Goal: Information Seeking & Learning: Learn about a topic

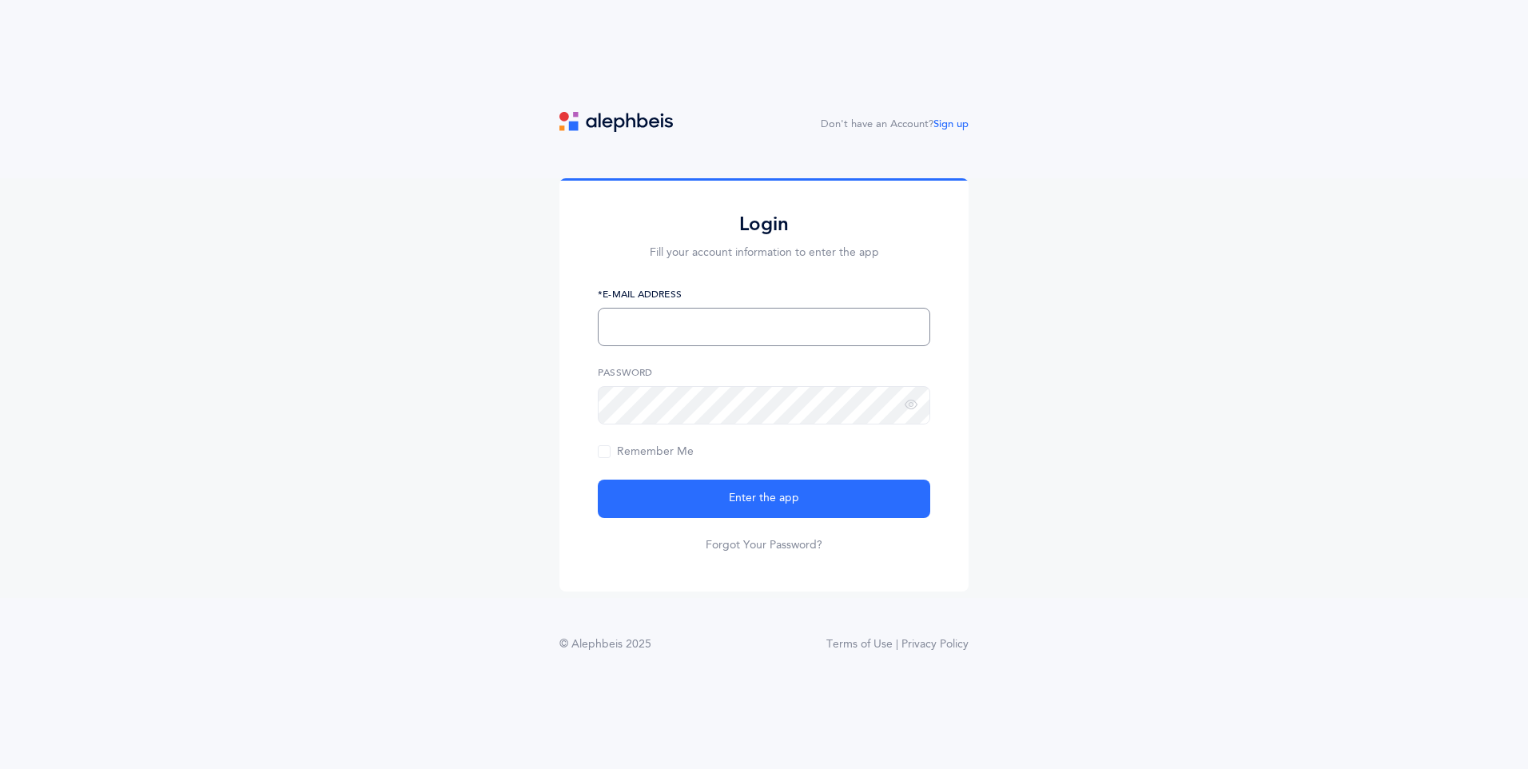
click at [778, 343] on input "text" at bounding box center [764, 327] width 333 height 38
type input "rcheruty@lecfl.com"
click at [598, 480] on button "Enter the app" at bounding box center [764, 499] width 333 height 38
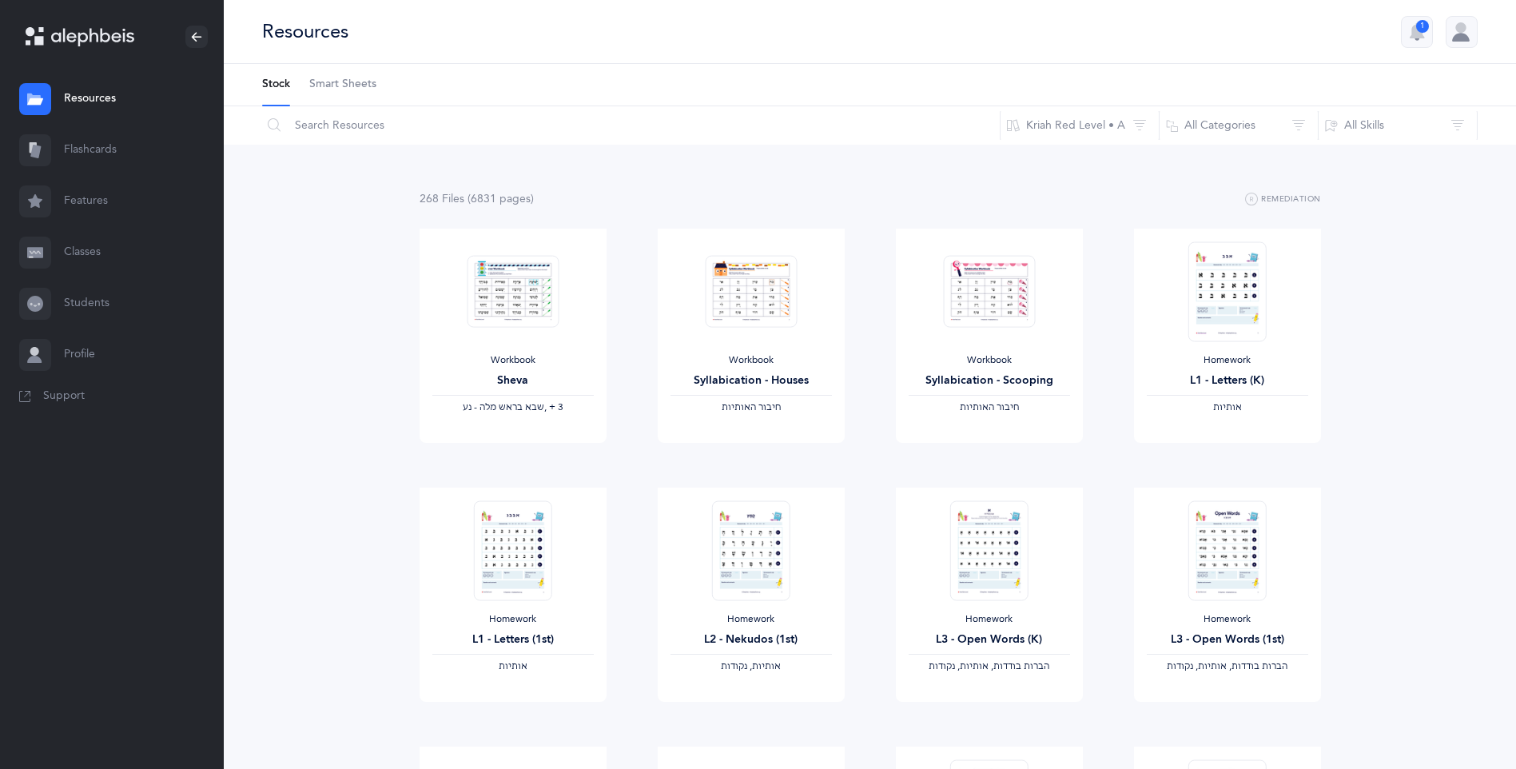
click at [74, 150] on link "Flashcards" at bounding box center [112, 150] width 224 height 51
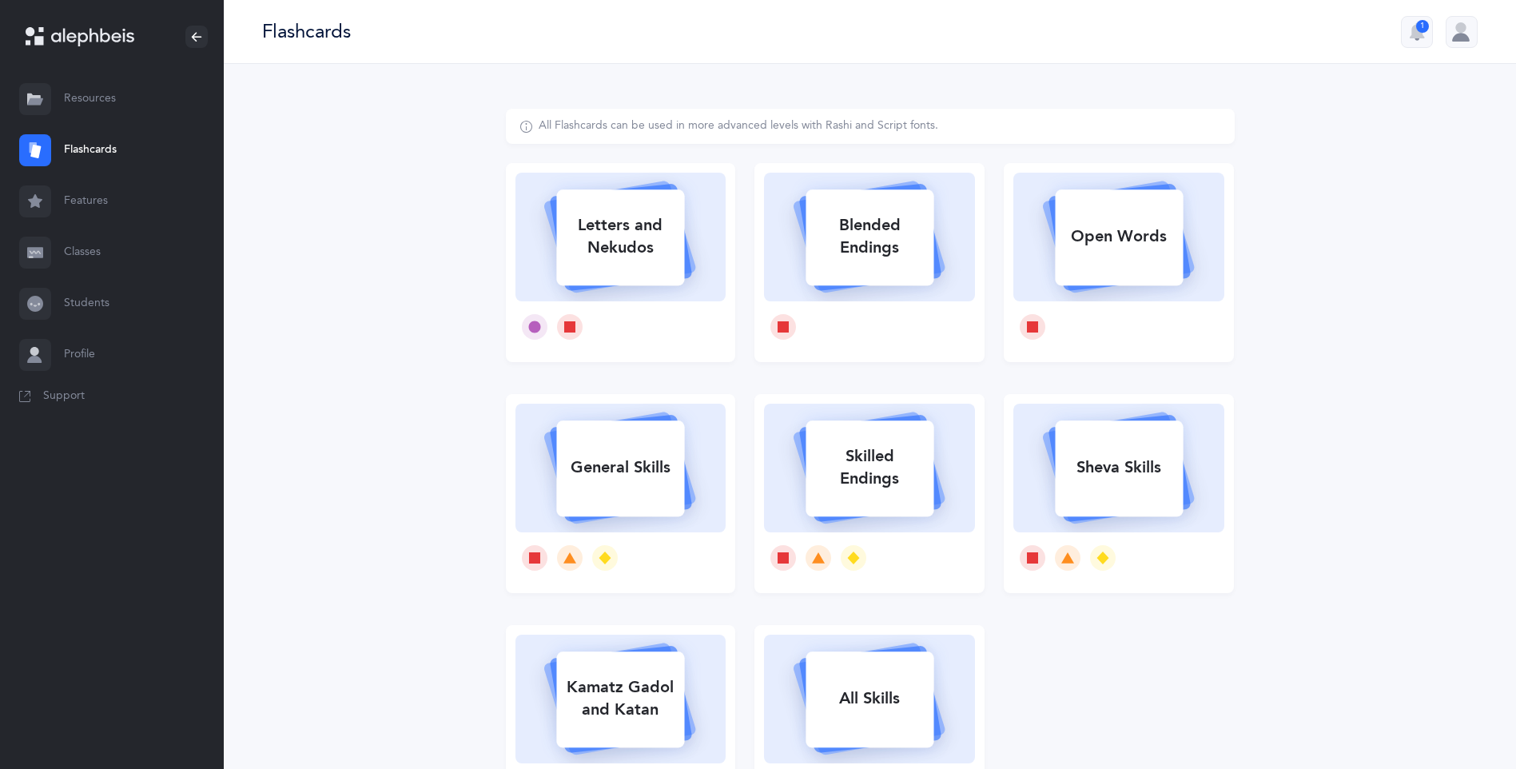
click at [598, 267] on div "Letters and Nekudos" at bounding box center [620, 237] width 128 height 64
select select
select select "single"
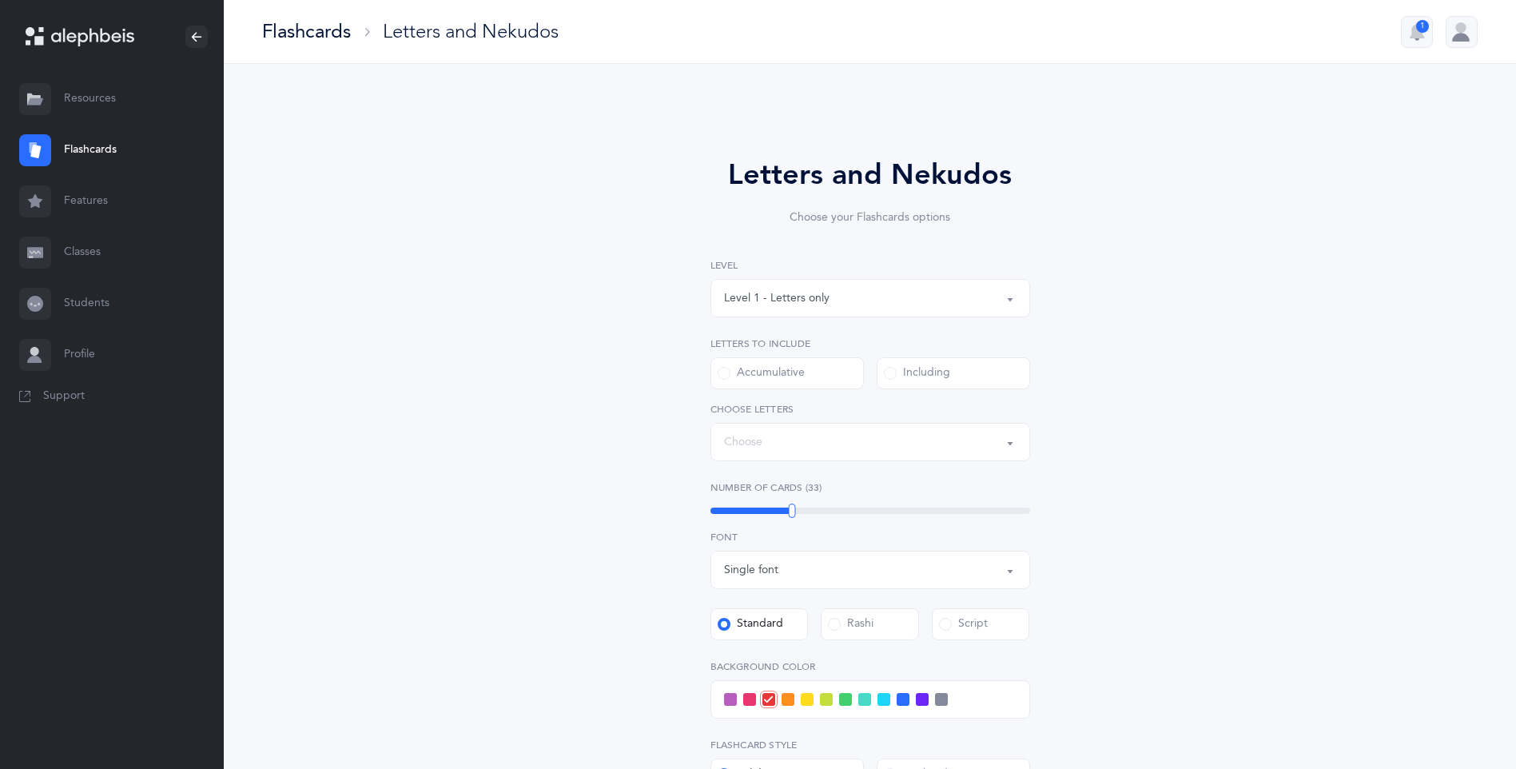
select select "27"
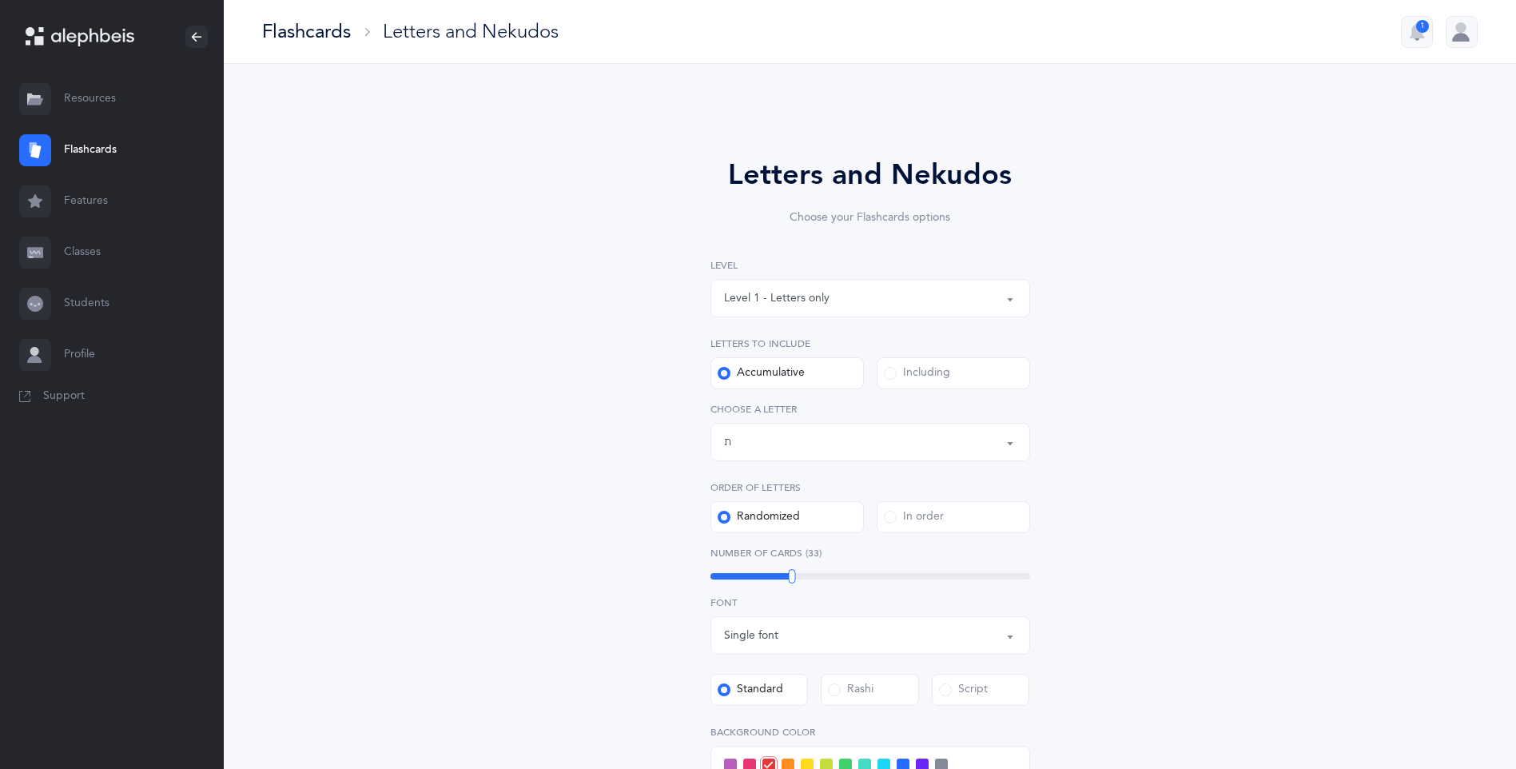
click at [817, 443] on div "Letters up until: ת" at bounding box center [870, 441] width 293 height 27
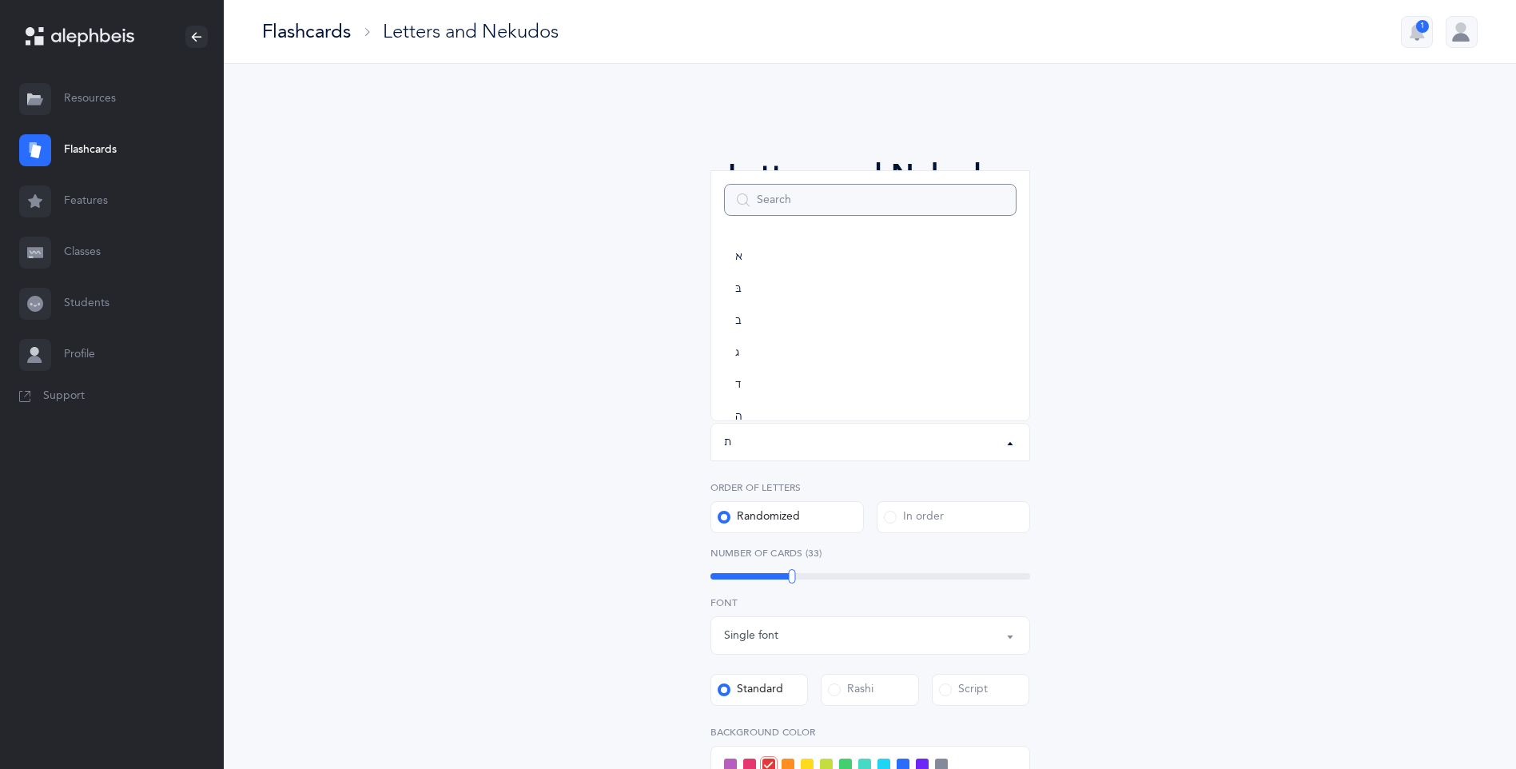
scroll to position [889, 0]
click at [817, 443] on div "Letters up until: ת" at bounding box center [870, 441] width 293 height 27
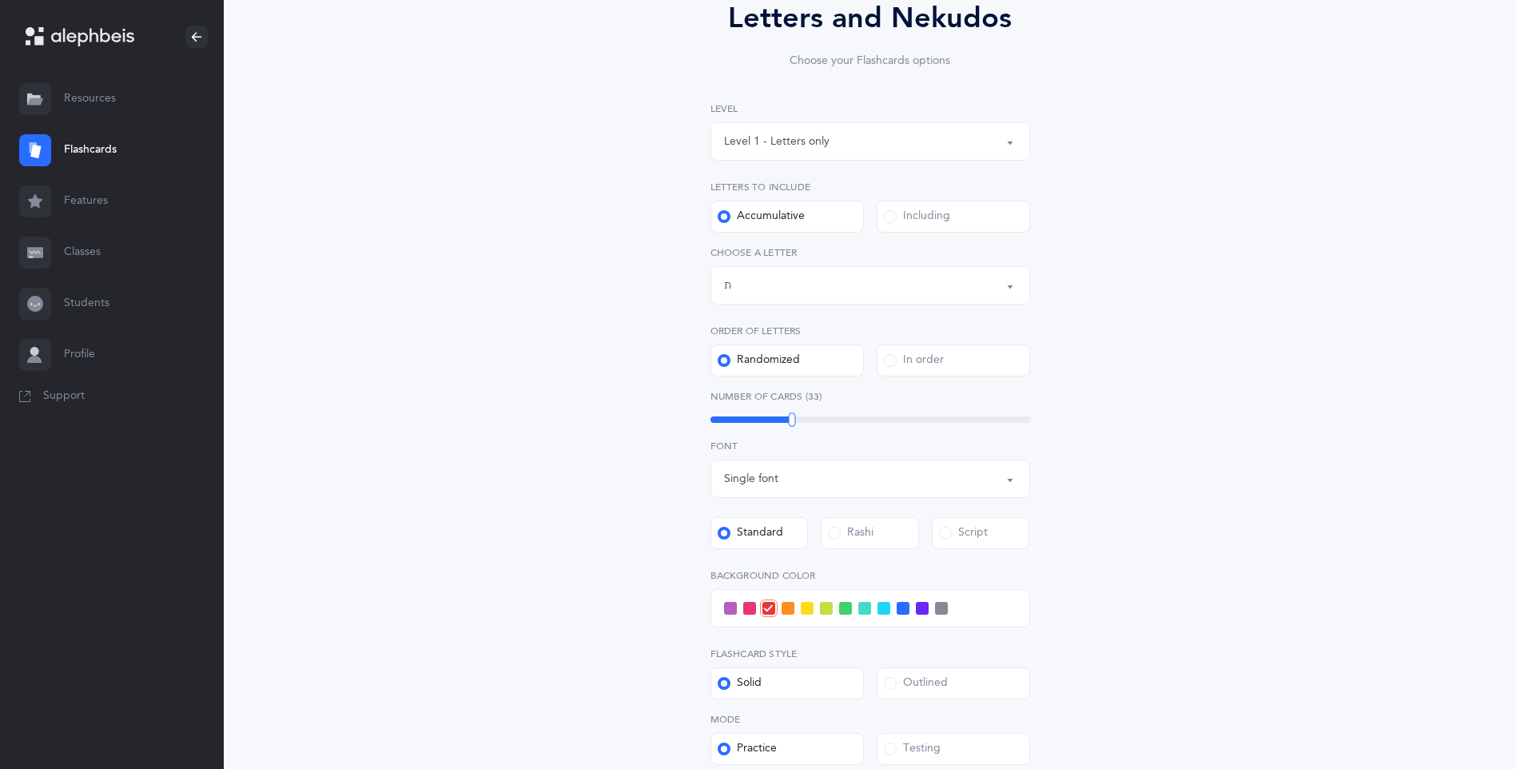
scroll to position [160, 0]
click at [904, 285] on div "Letters up until: ת" at bounding box center [870, 282] width 293 height 27
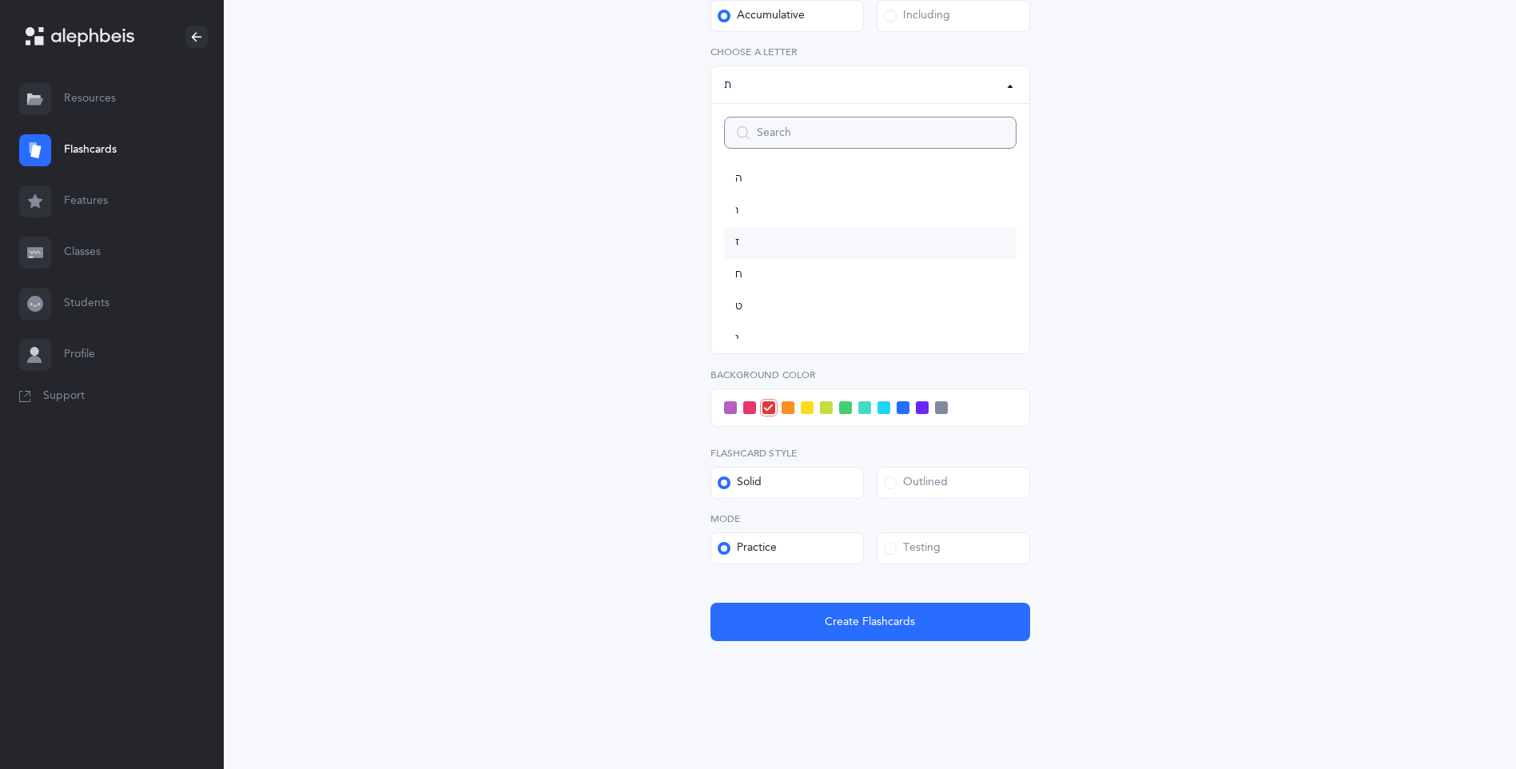
scroll to position [0, 0]
click at [1179, 315] on div "Letters and Nekudos Choose your Flashcards options Level 1 - Letters only Level…" at bounding box center [870, 228] width 729 height 954
click at [806, 284] on div "Single font" at bounding box center [870, 278] width 293 height 27
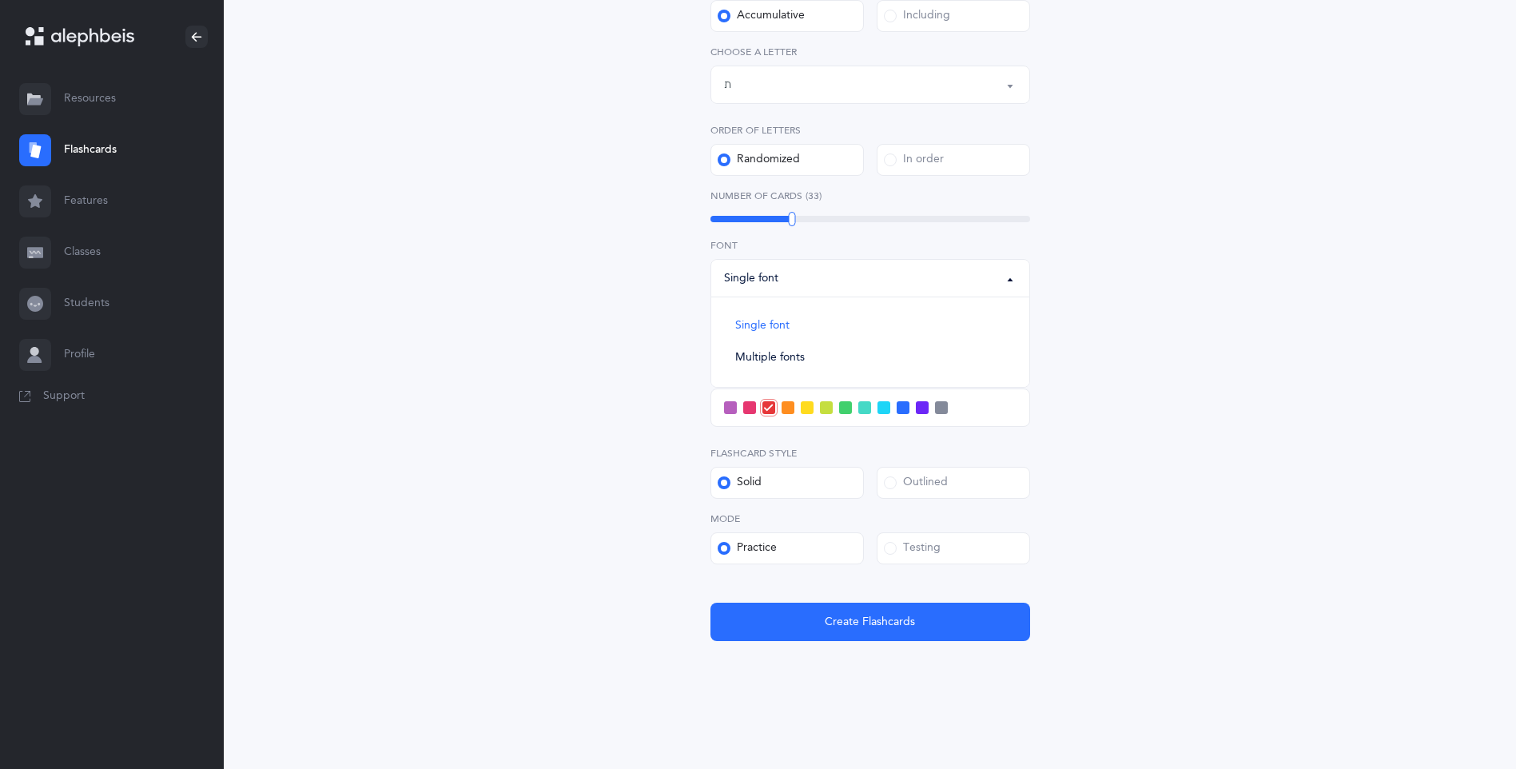
click at [806, 284] on div "Single font" at bounding box center [870, 278] width 293 height 27
click at [730, 412] on span at bounding box center [730, 407] width 13 height 13
click at [0, 0] on input "checkbox" at bounding box center [0, 0] width 0 height 0
click at [919, 554] on div "Testing" at bounding box center [912, 548] width 57 height 16
click at [0, 0] on input "Testing" at bounding box center [0, 0] width 0 height 0
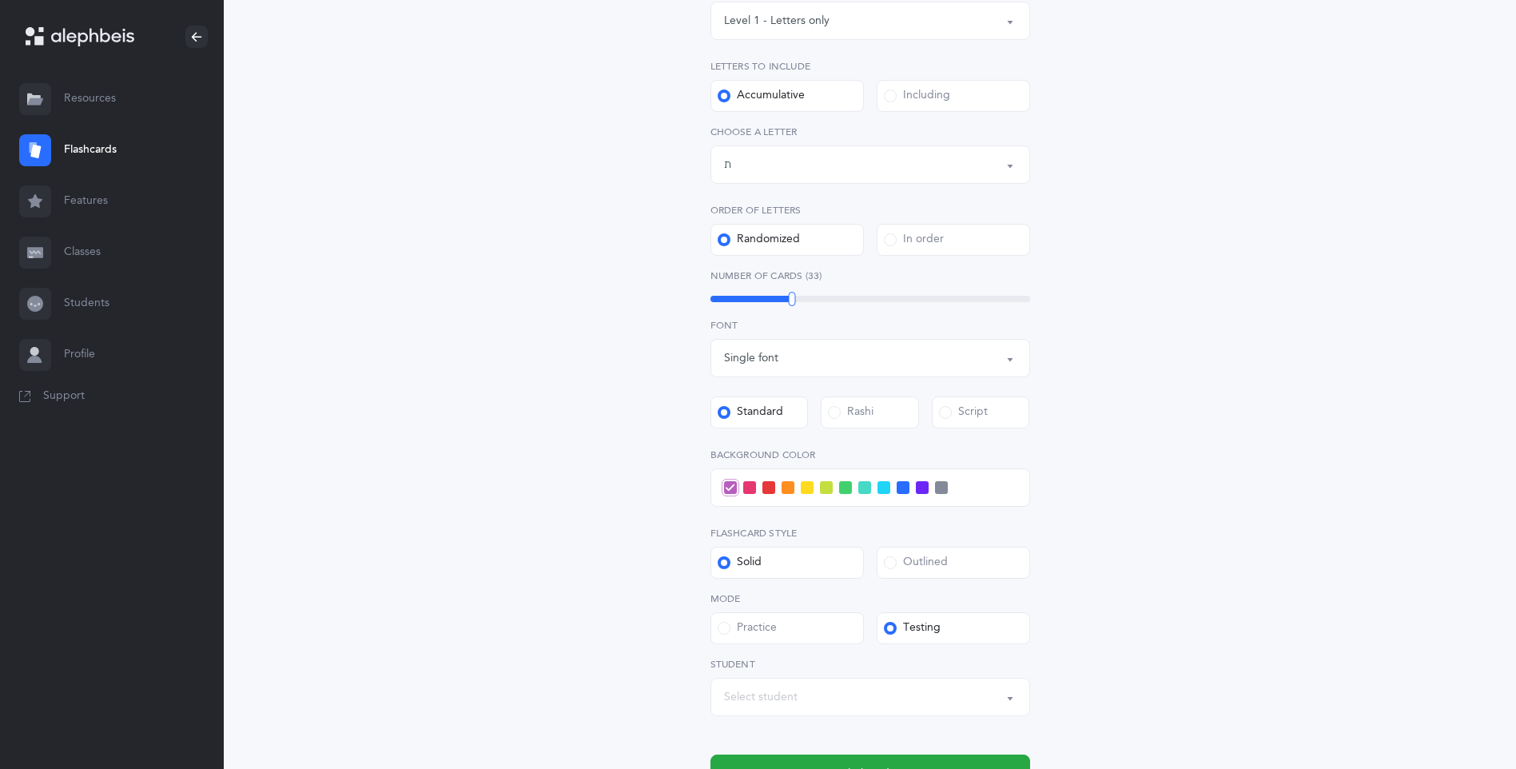
scroll to position [429, 0]
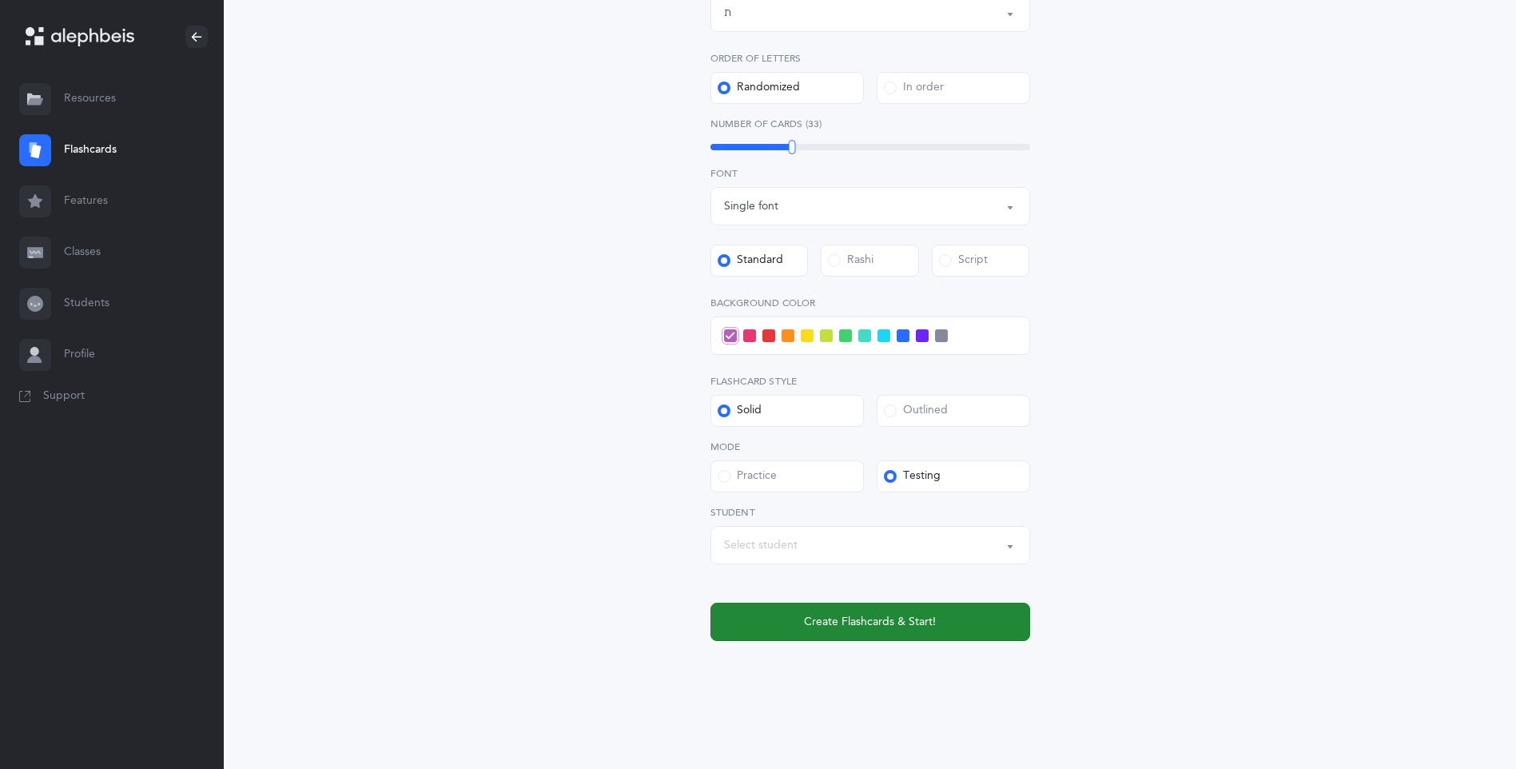
click at [782, 615] on button "Create Flashcards & Start!" at bounding box center [871, 622] width 320 height 38
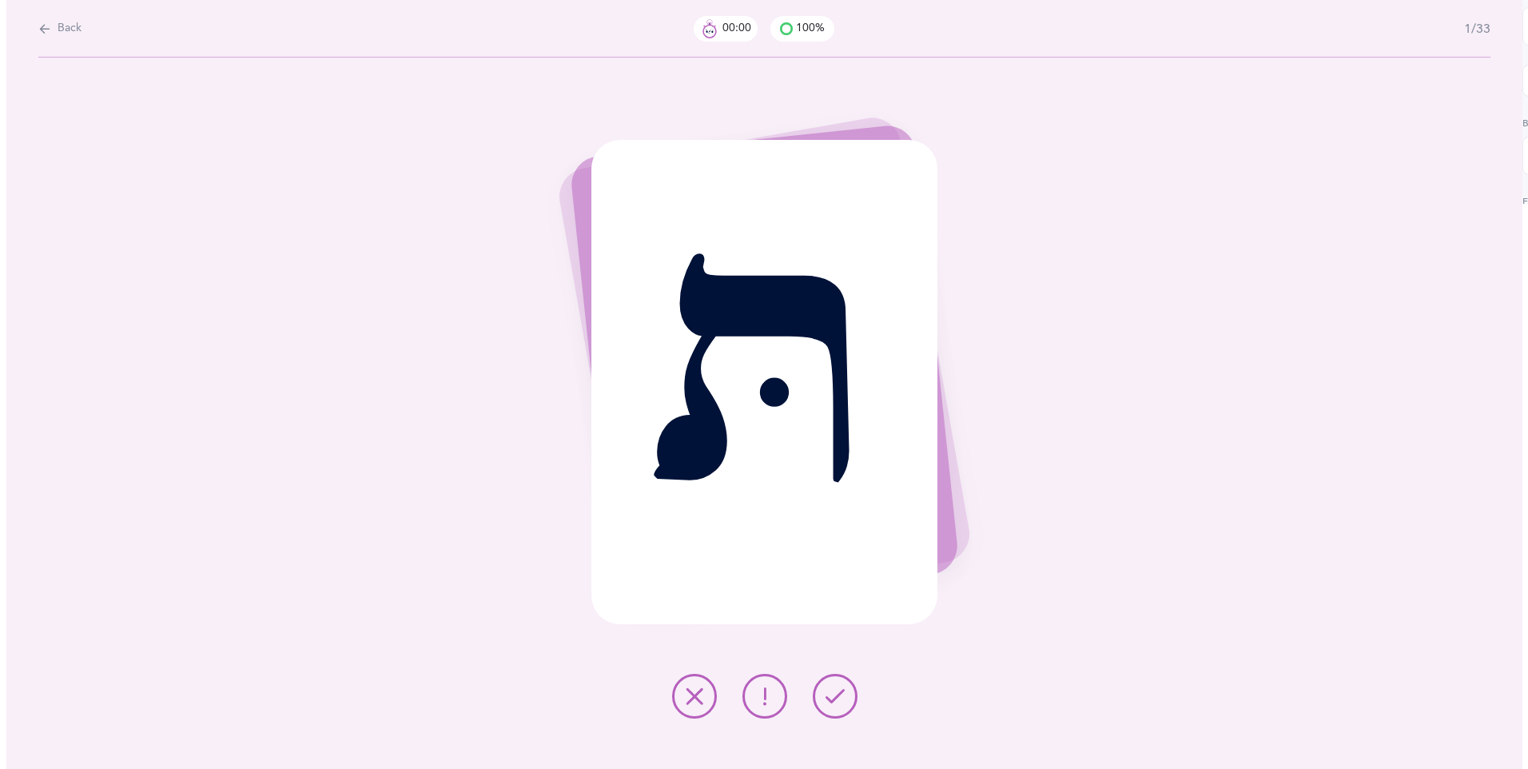
scroll to position [0, 0]
click at [823, 687] on button at bounding box center [834, 696] width 45 height 45
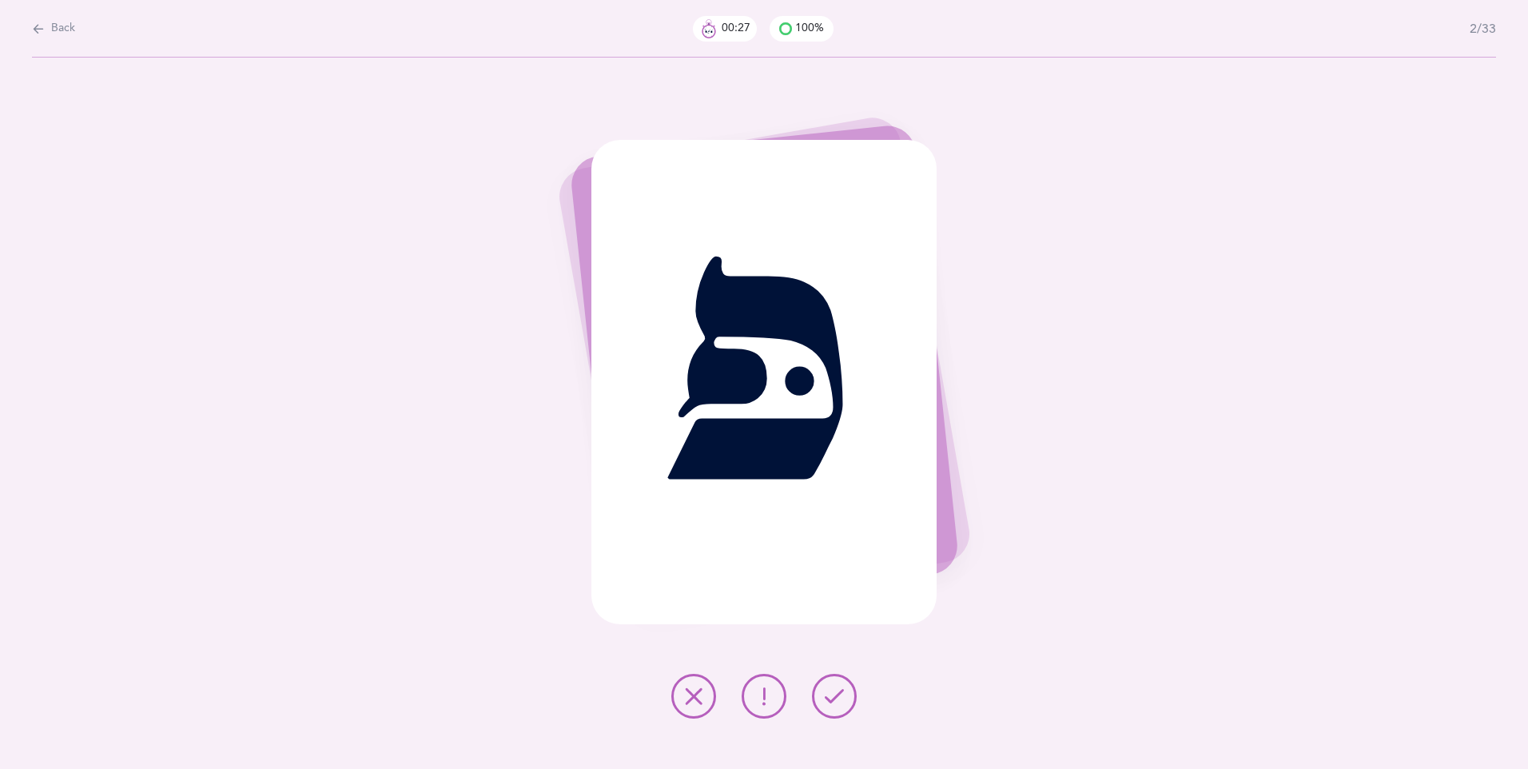
click at [828, 677] on button at bounding box center [834, 696] width 45 height 45
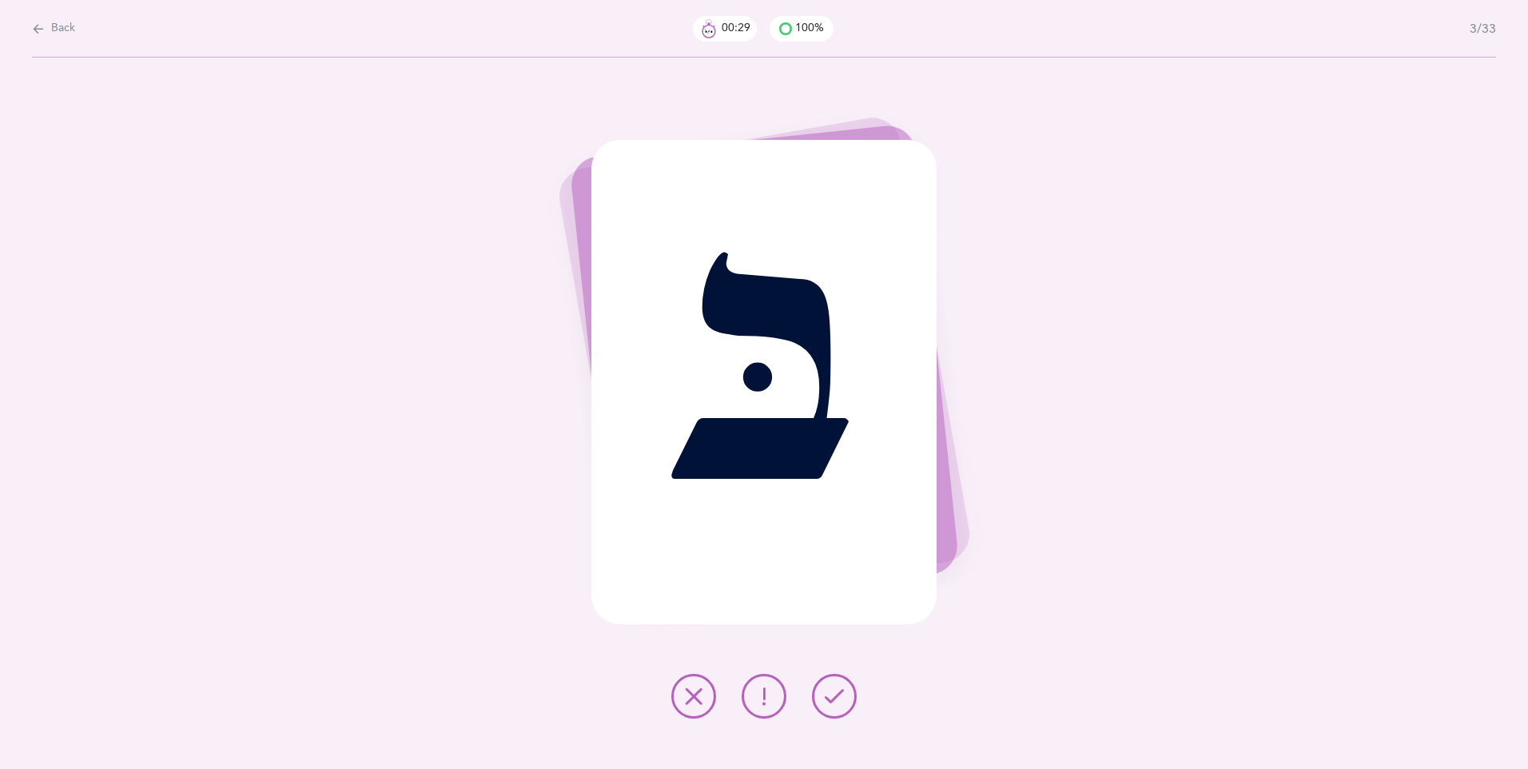
click at [825, 684] on button at bounding box center [834, 696] width 45 height 45
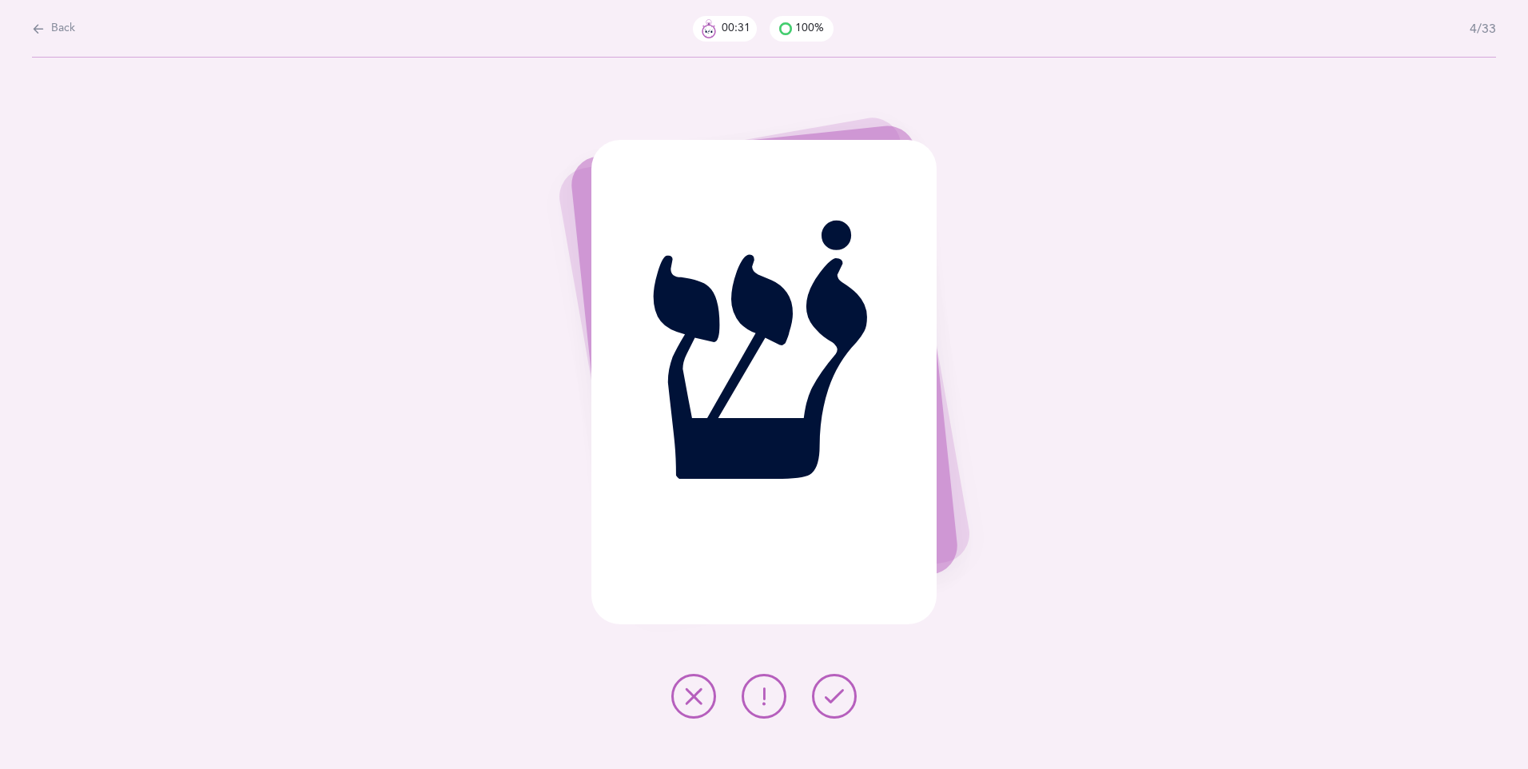
click at [834, 690] on icon at bounding box center [834, 696] width 19 height 19
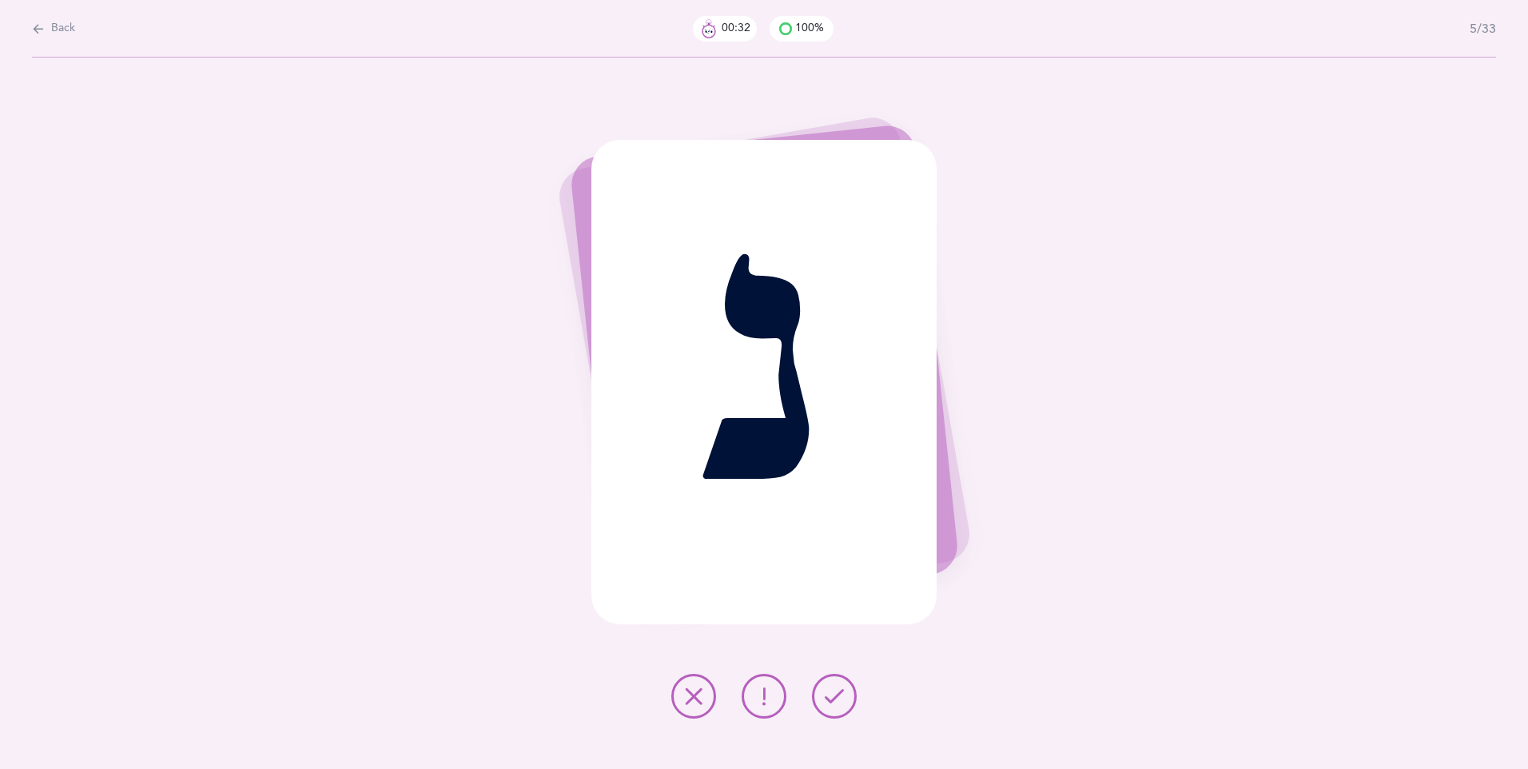
click at [843, 689] on icon at bounding box center [834, 696] width 19 height 19
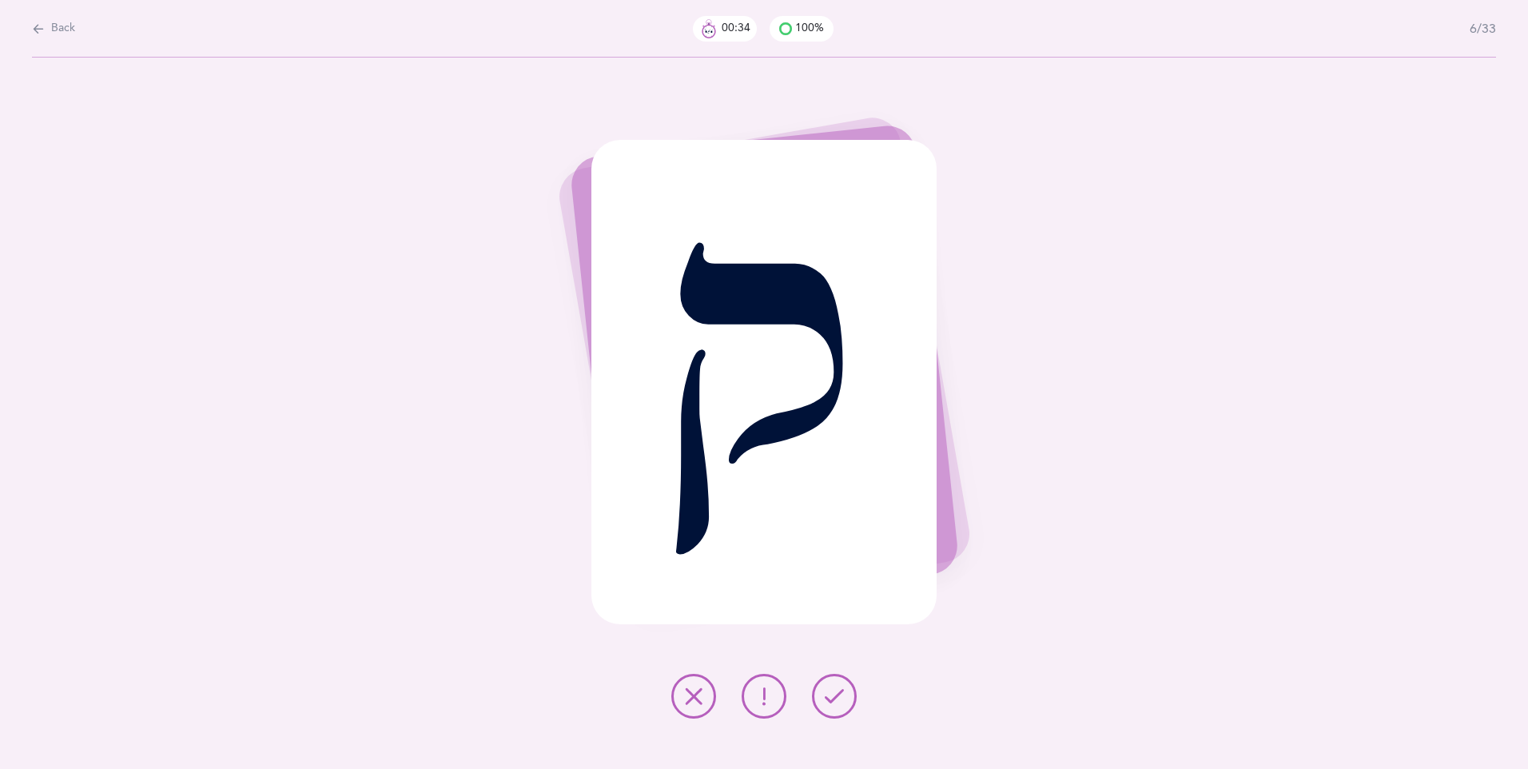
click at [824, 677] on button at bounding box center [834, 696] width 45 height 45
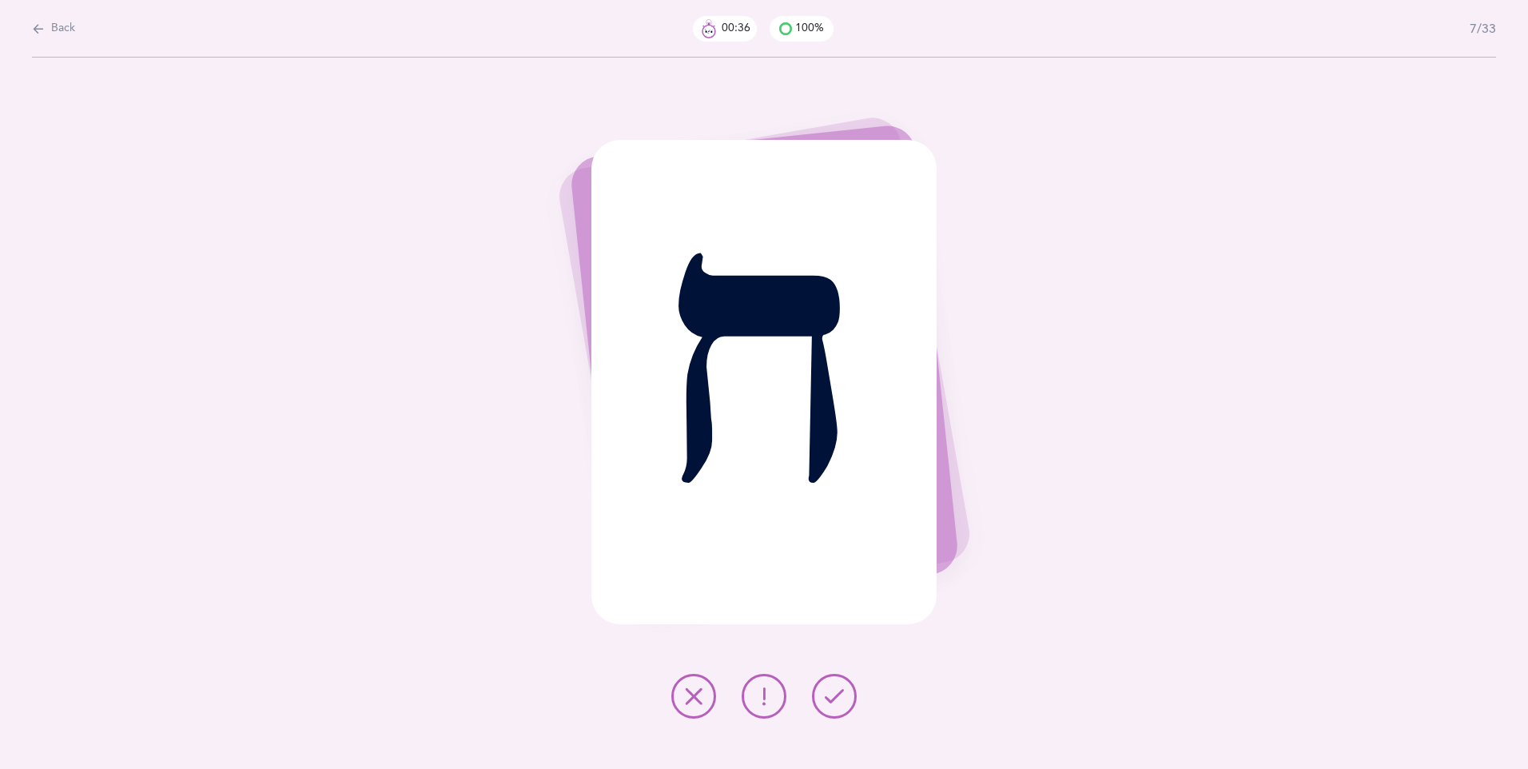
click at [827, 685] on button at bounding box center [834, 696] width 45 height 45
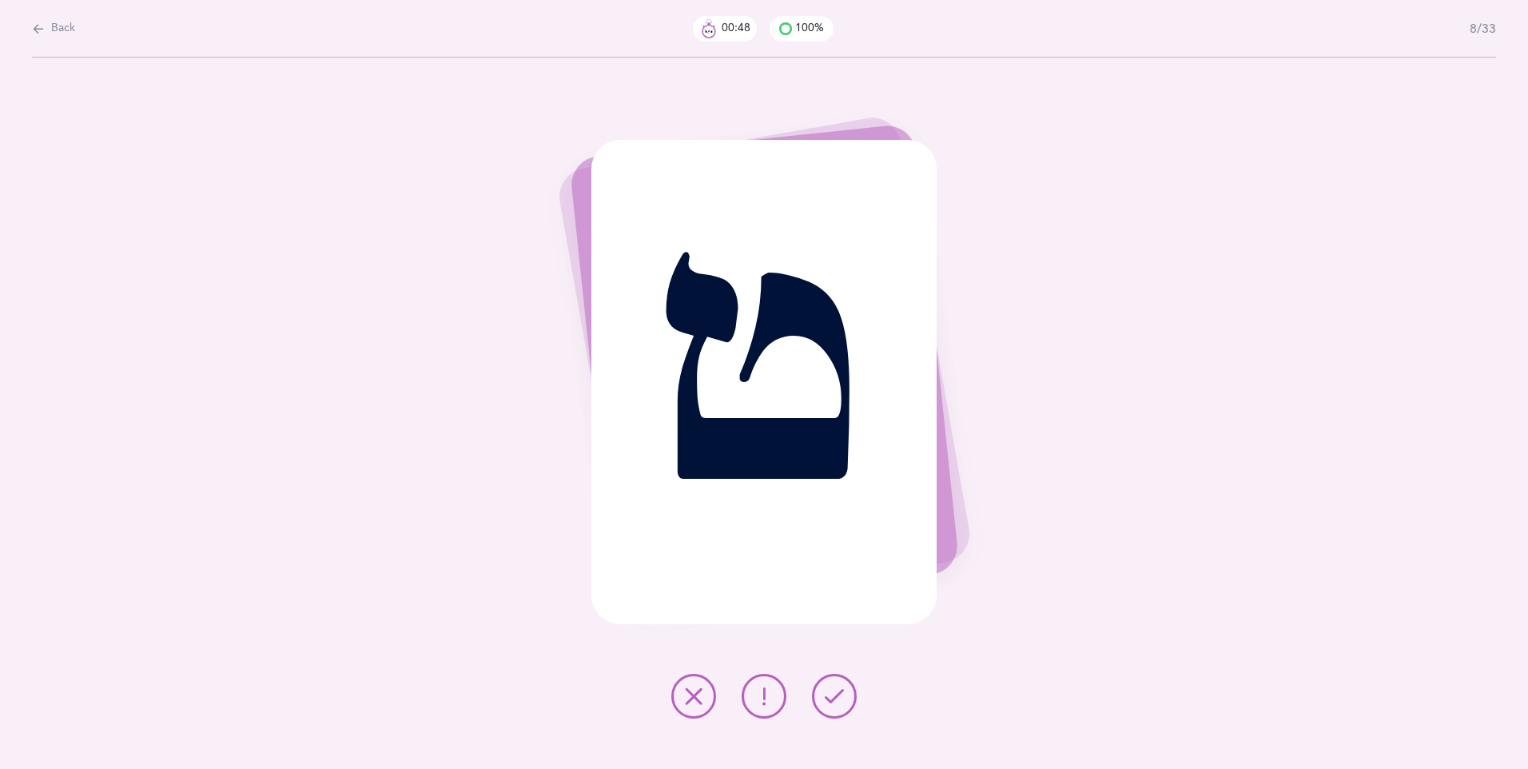
click at [840, 692] on icon at bounding box center [834, 696] width 19 height 19
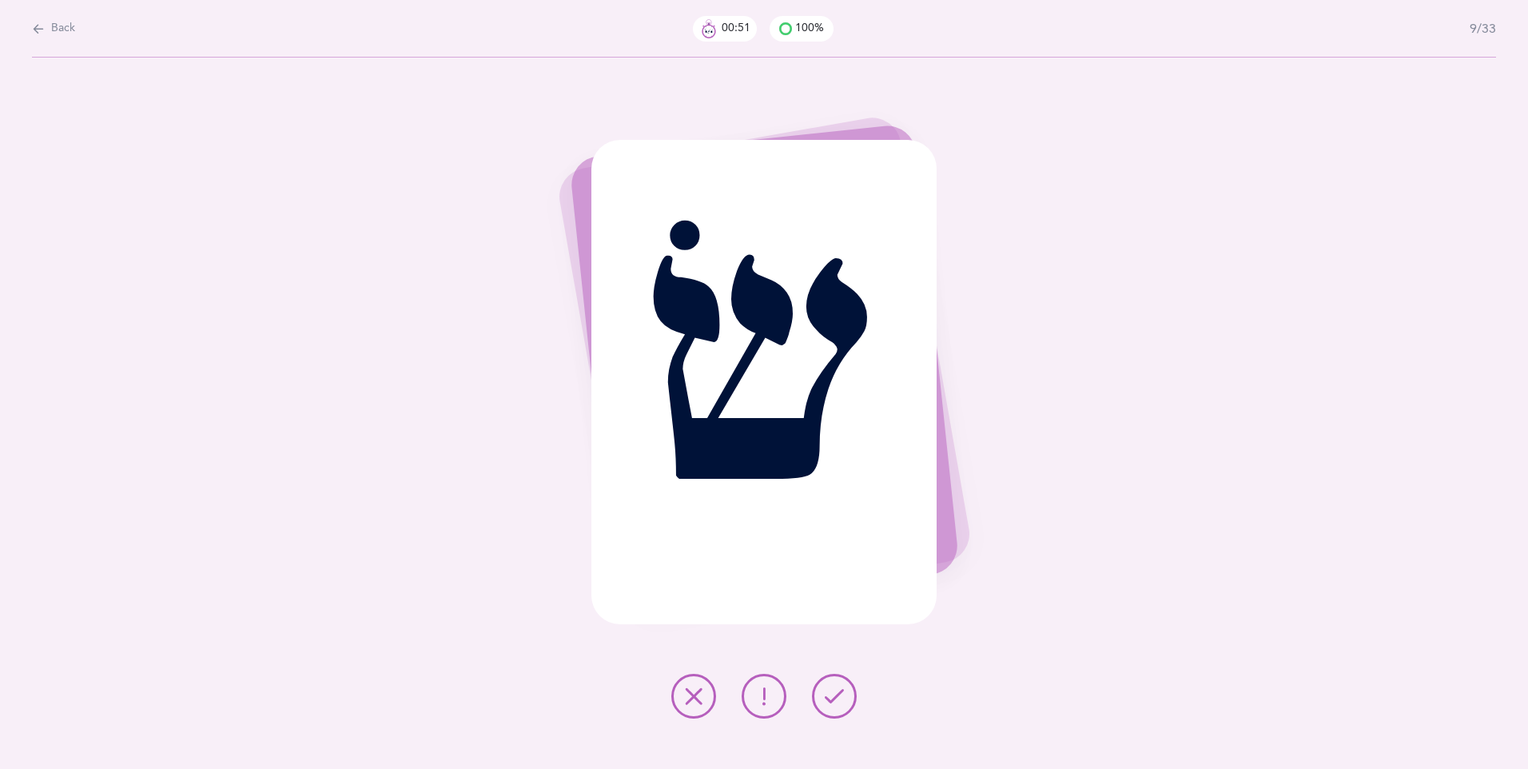
click at [834, 692] on icon at bounding box center [834, 696] width 19 height 19
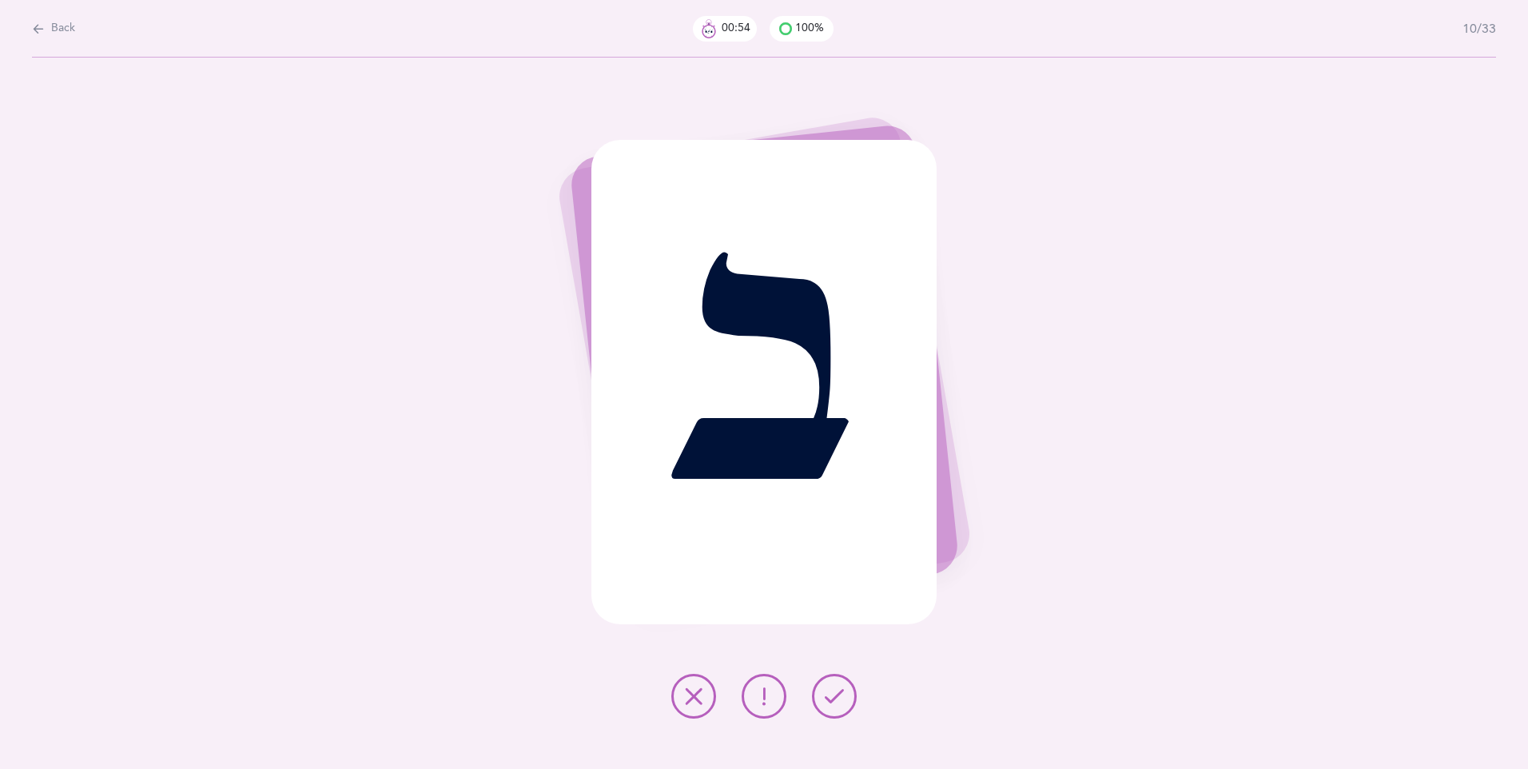
click at [839, 695] on icon at bounding box center [834, 696] width 19 height 19
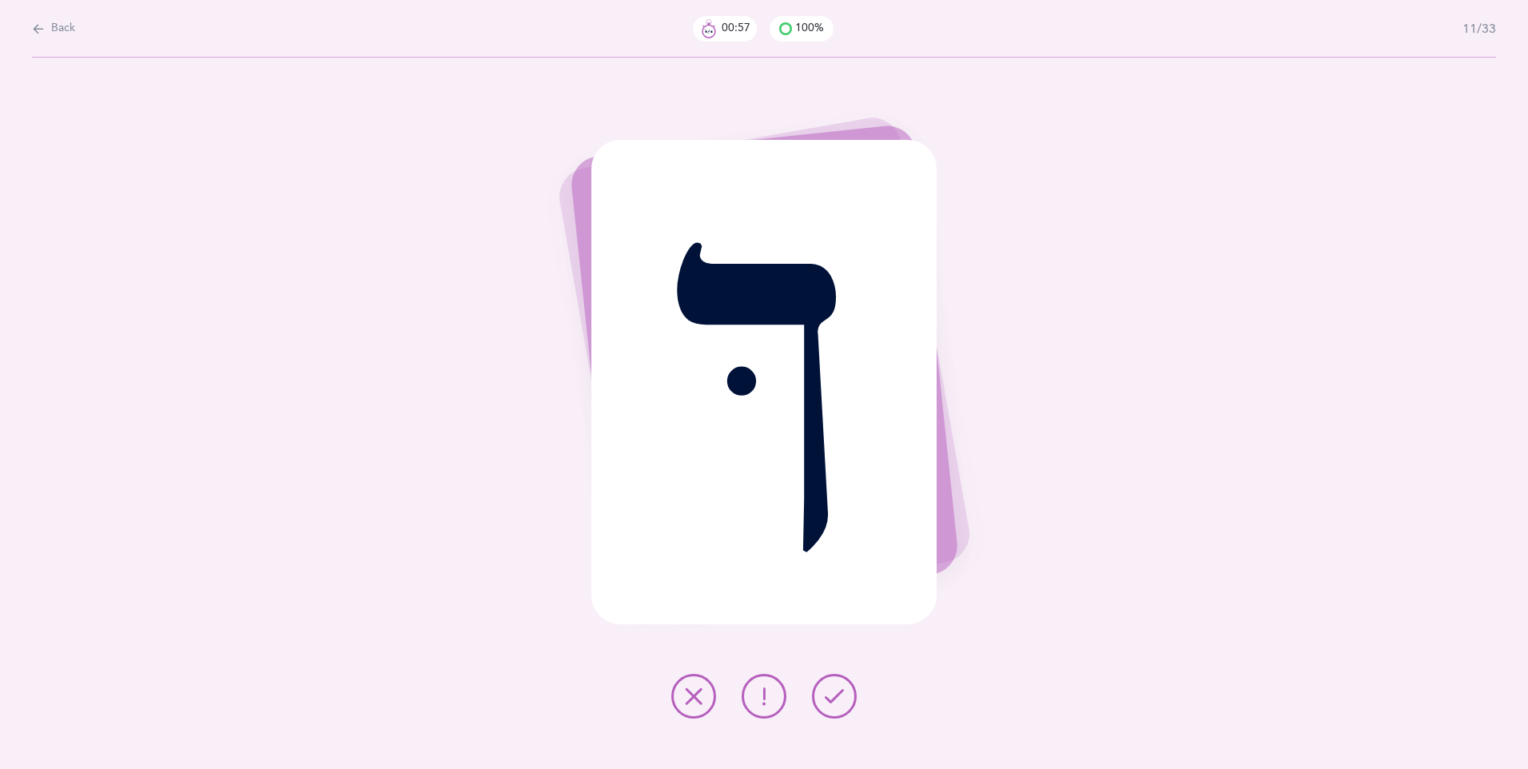
click at [836, 679] on button at bounding box center [834, 696] width 45 height 45
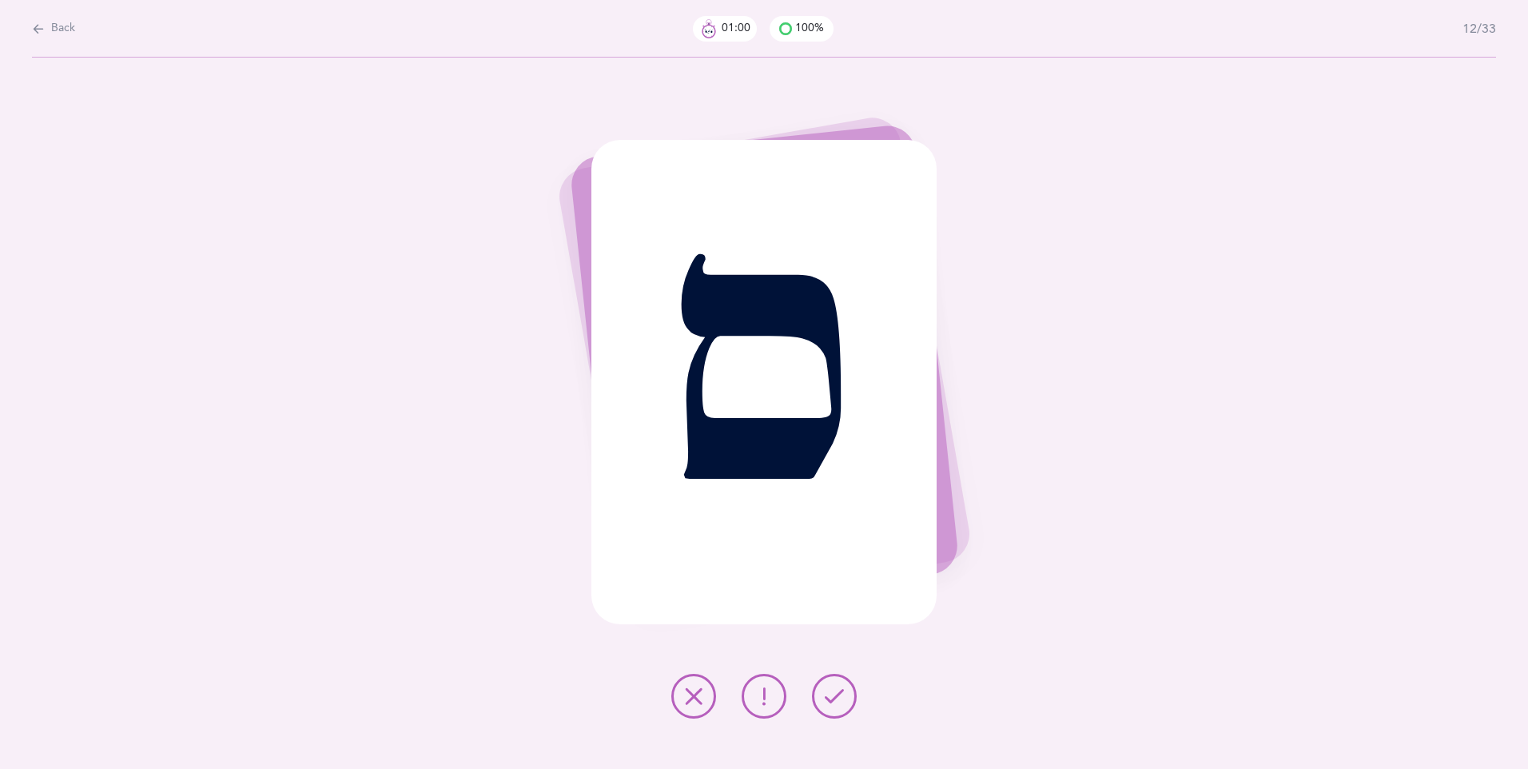
click at [833, 694] on icon at bounding box center [834, 696] width 19 height 19
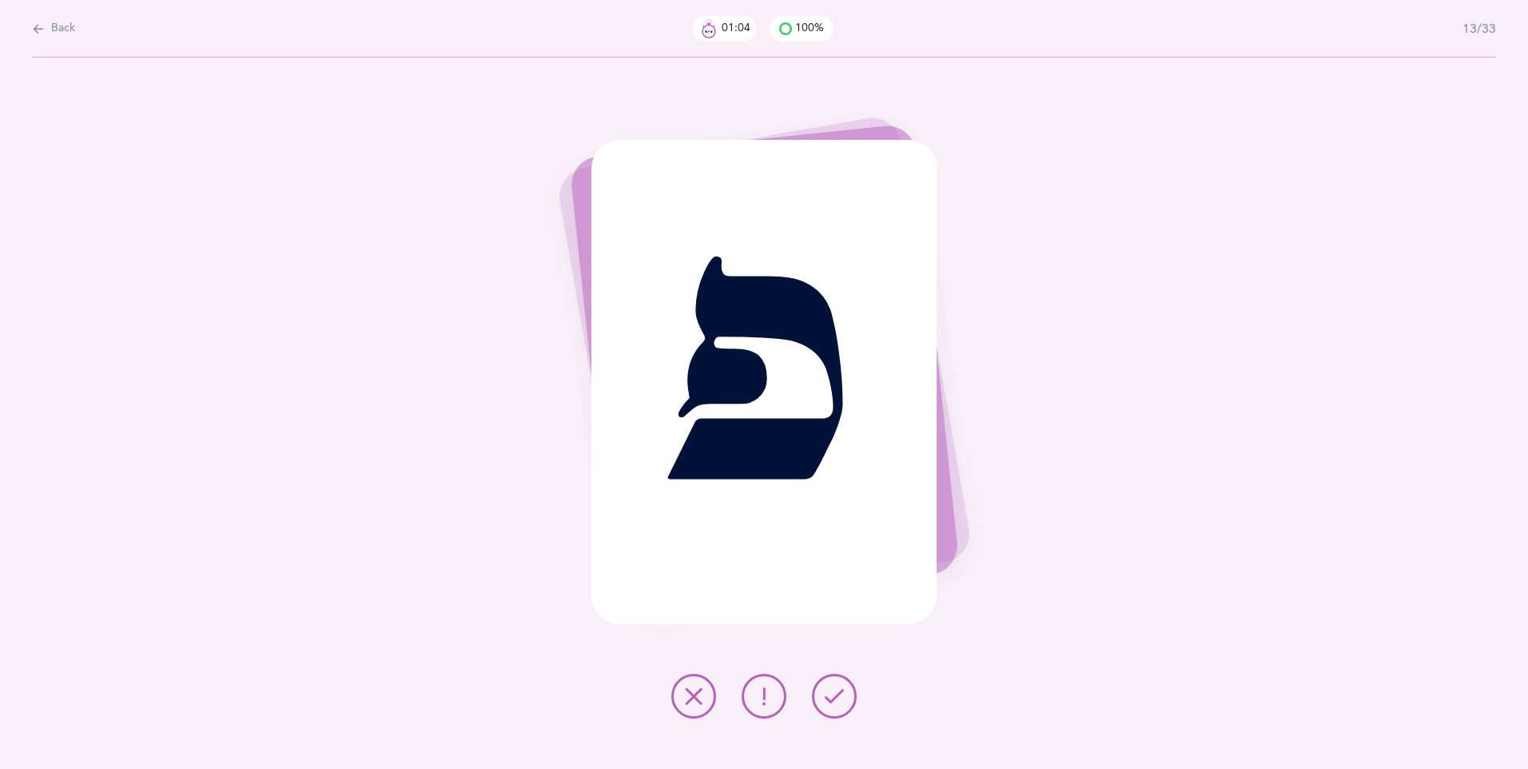
click at [829, 692] on icon at bounding box center [834, 696] width 19 height 19
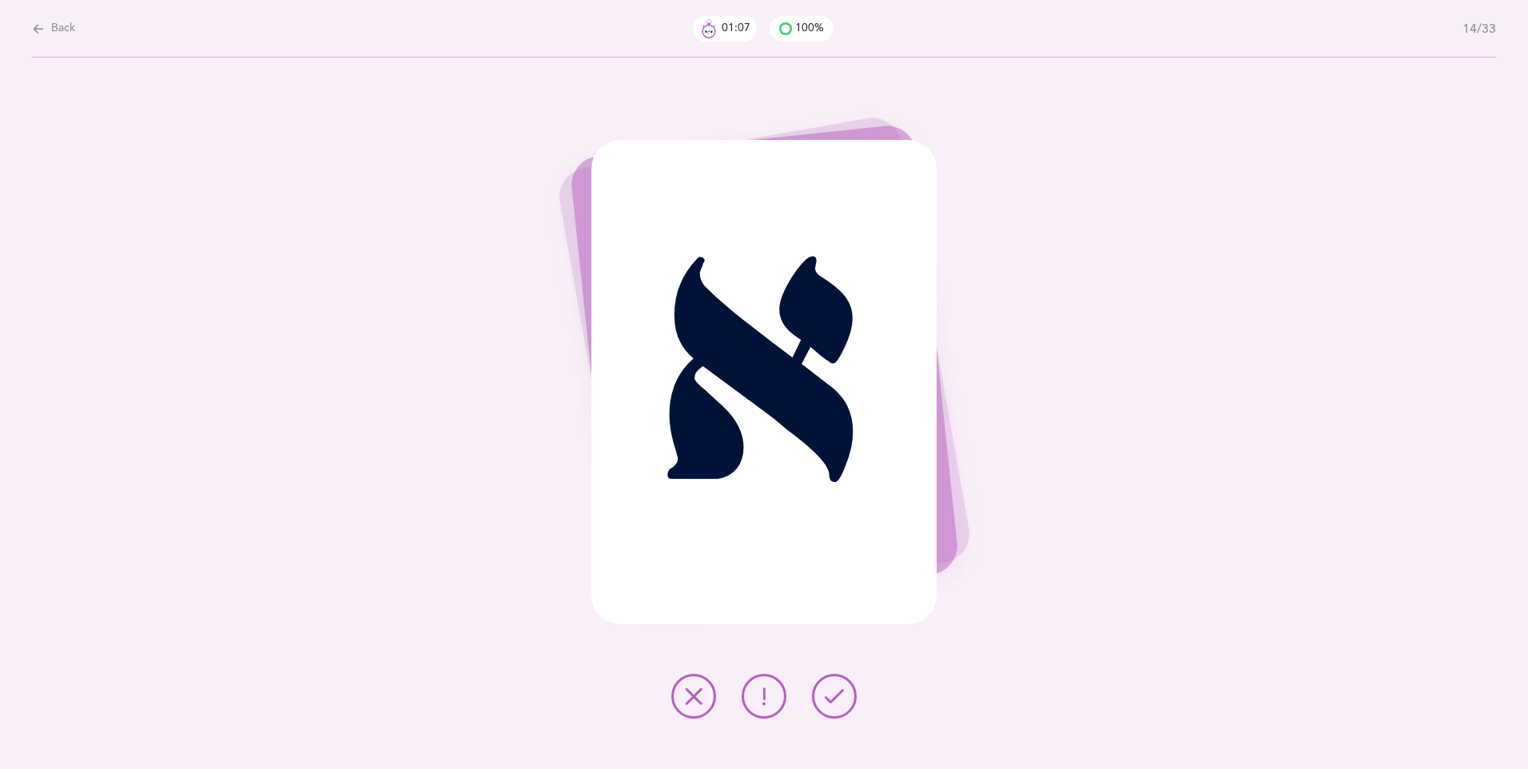
click at [836, 698] on icon at bounding box center [834, 696] width 19 height 19
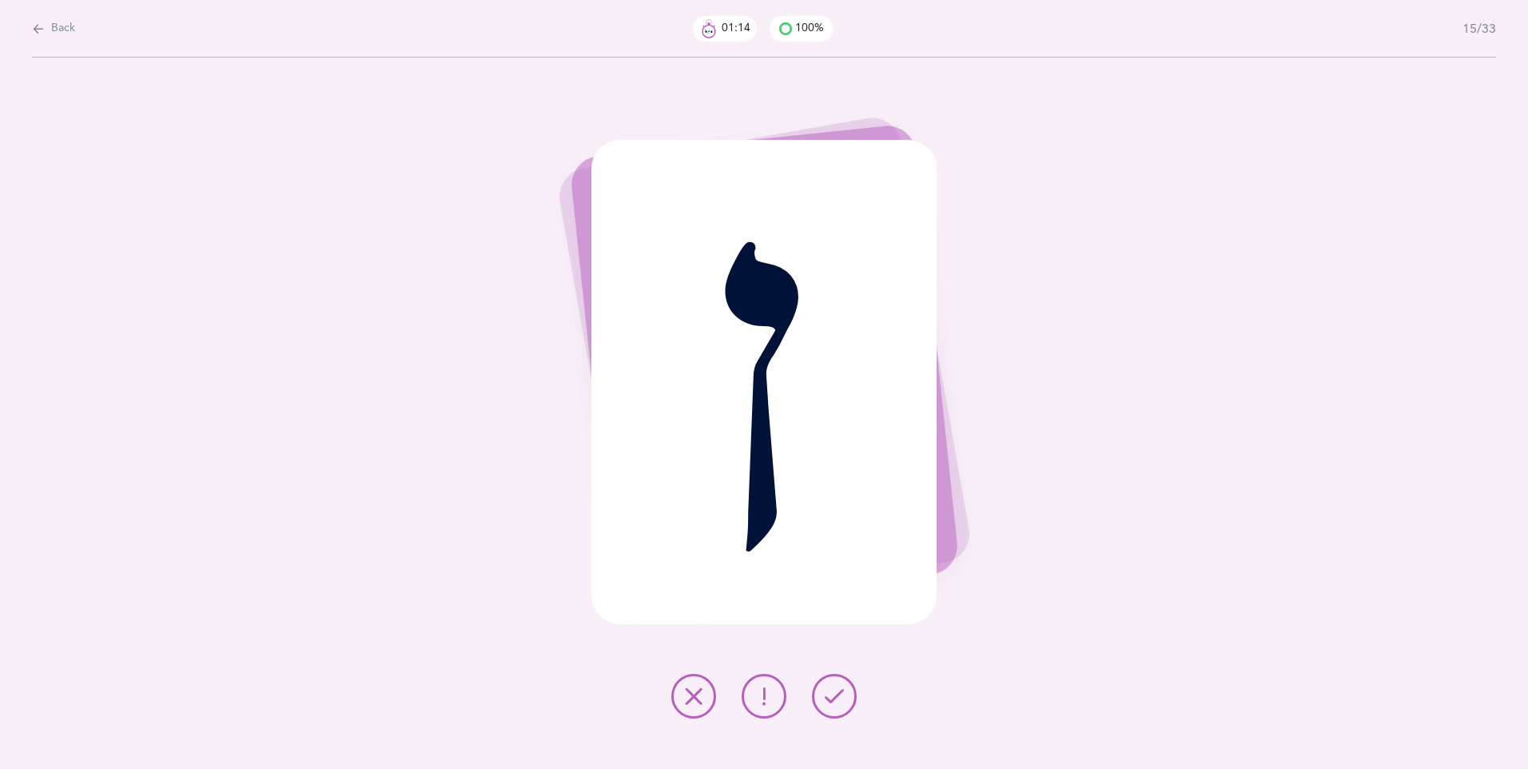
click at [690, 692] on icon at bounding box center [693, 696] width 19 height 19
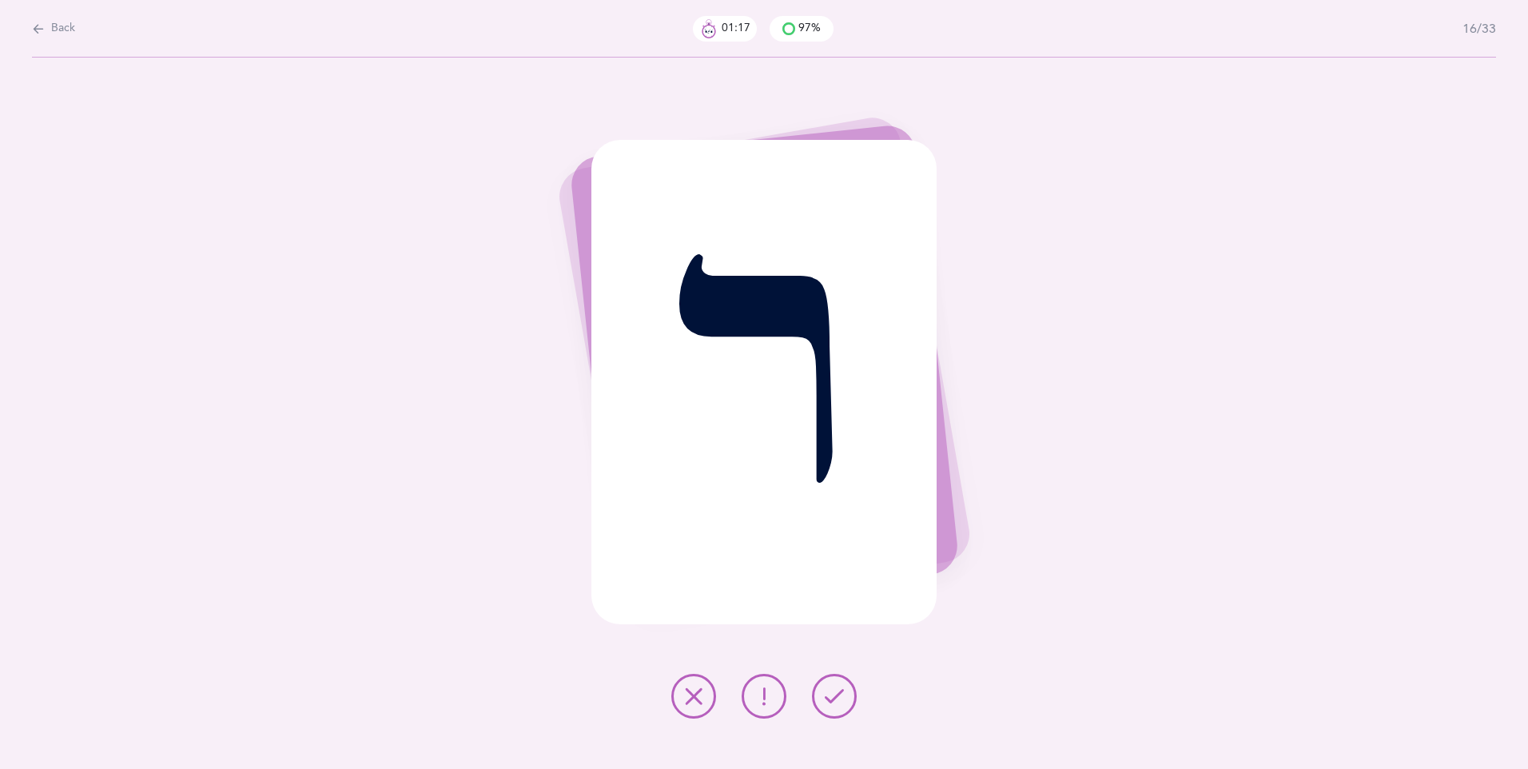
click at [838, 705] on icon at bounding box center [834, 696] width 19 height 19
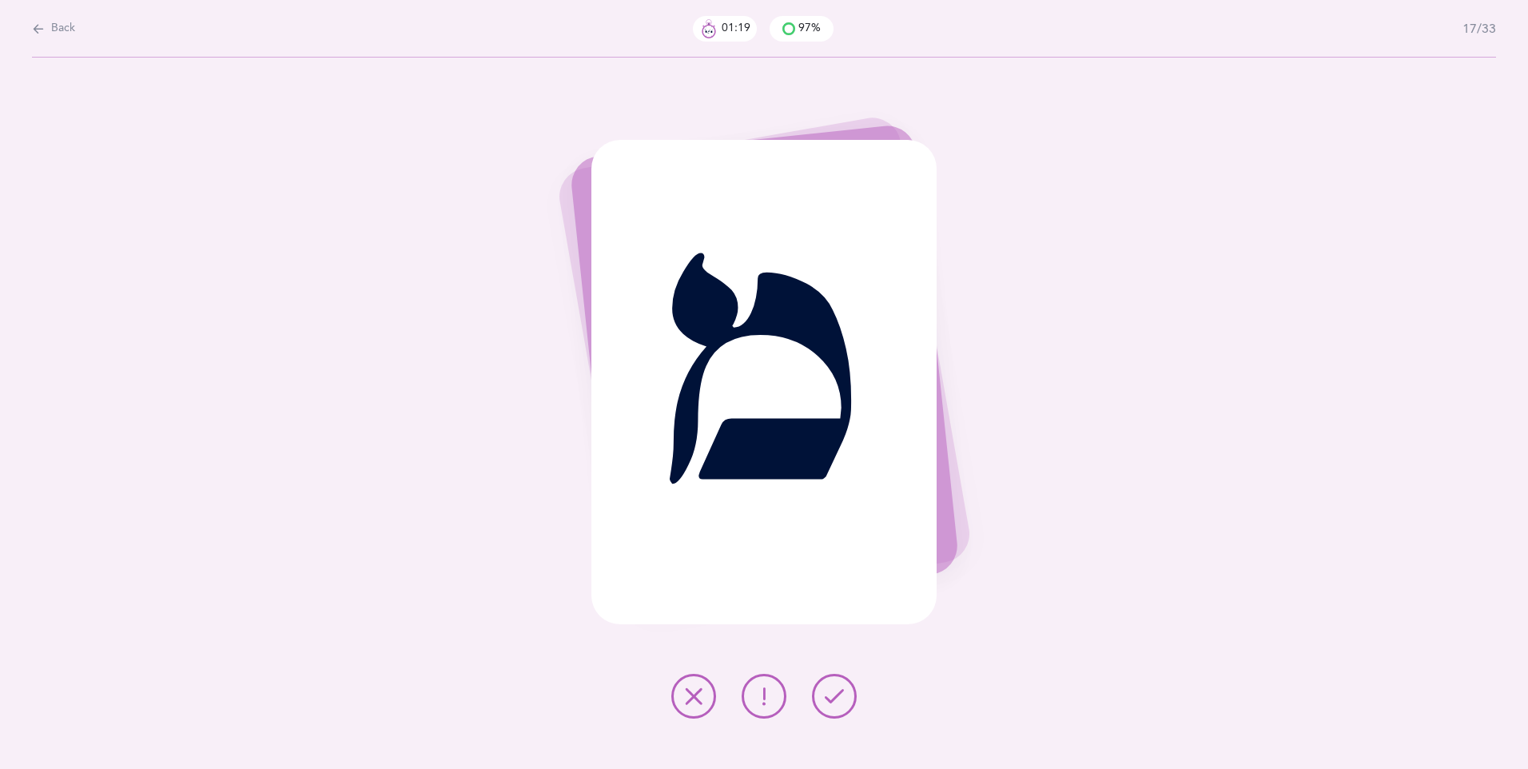
click at [831, 695] on icon at bounding box center [834, 696] width 19 height 19
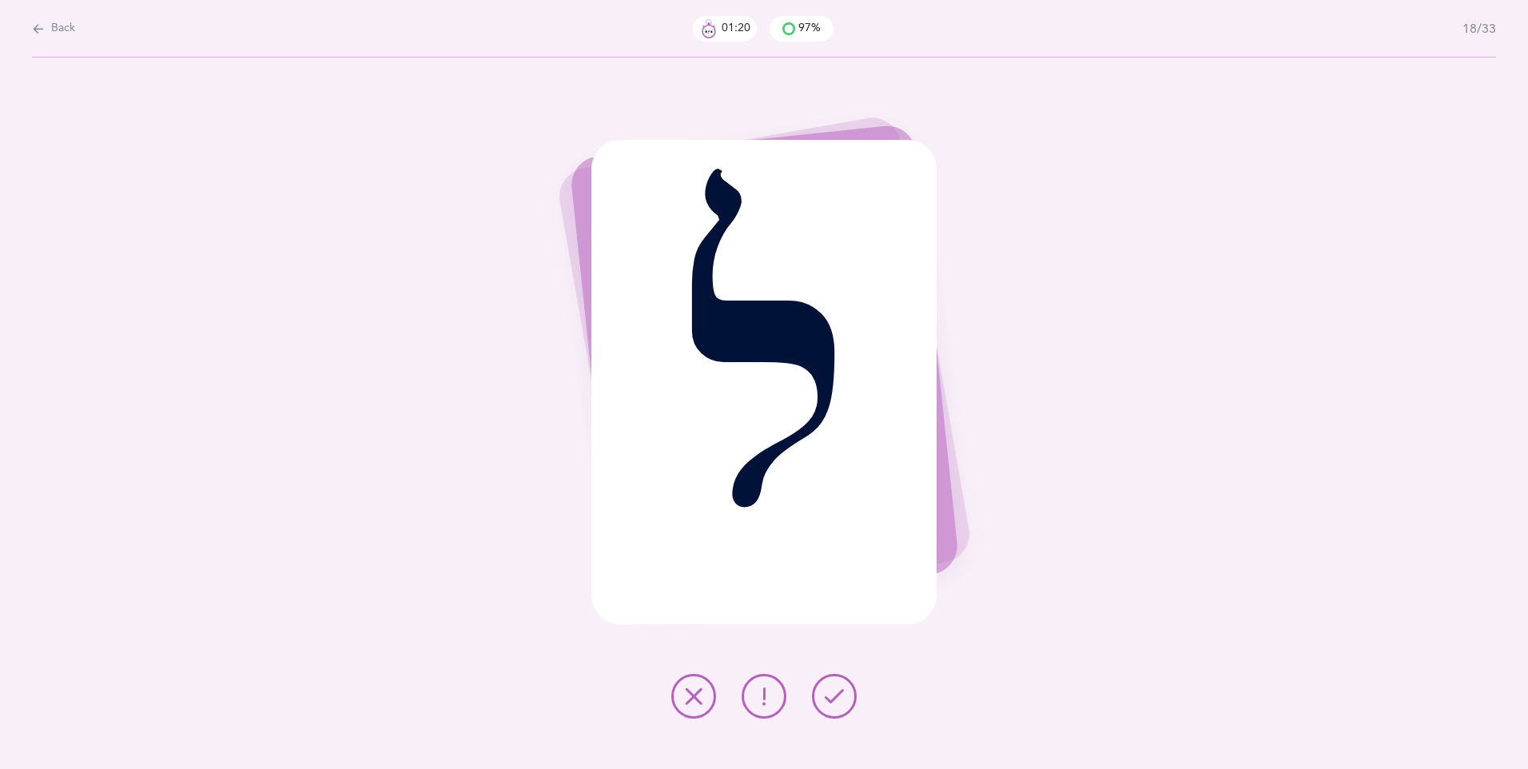
click at [835, 688] on icon at bounding box center [834, 696] width 19 height 19
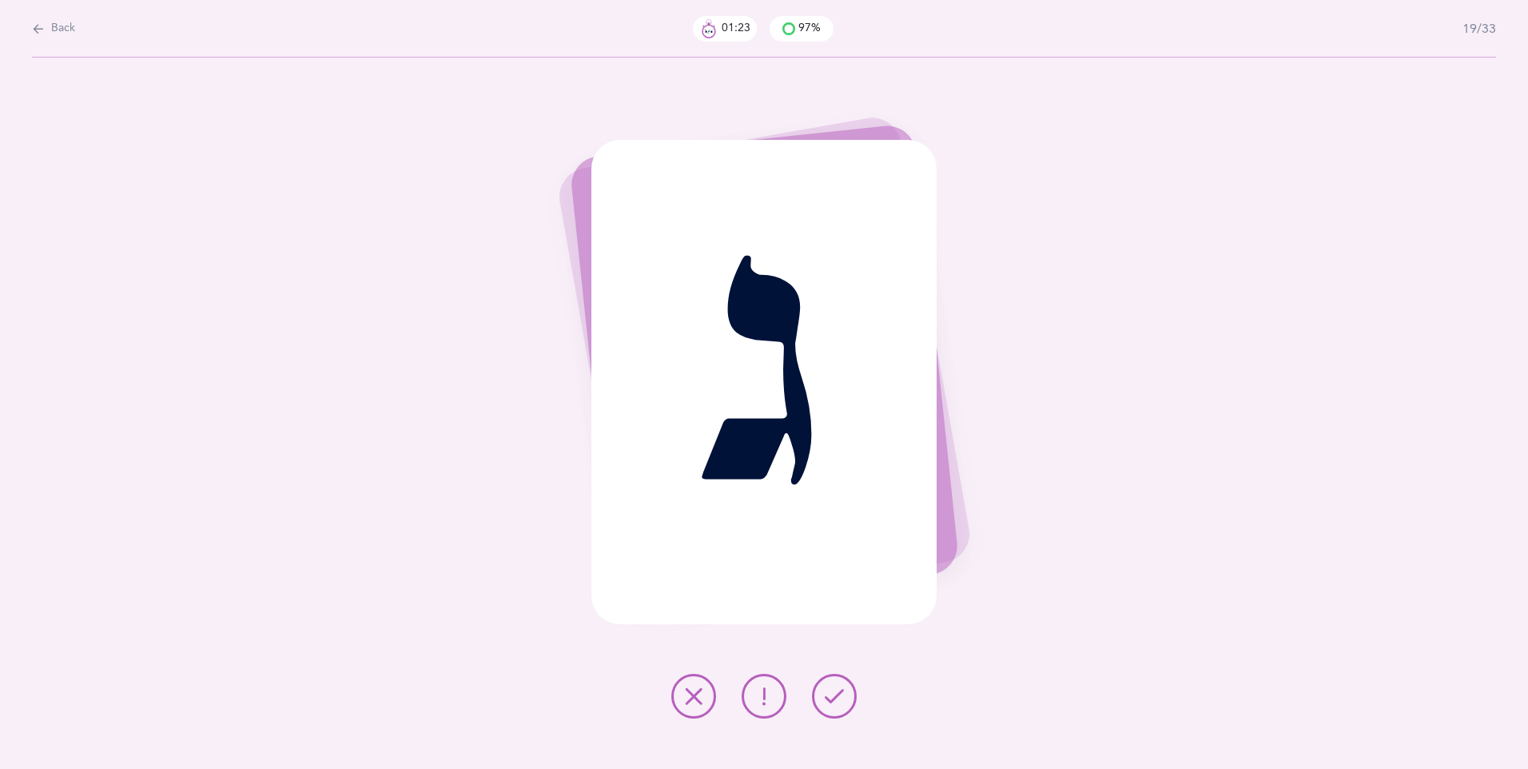
click at [831, 699] on icon at bounding box center [834, 696] width 19 height 19
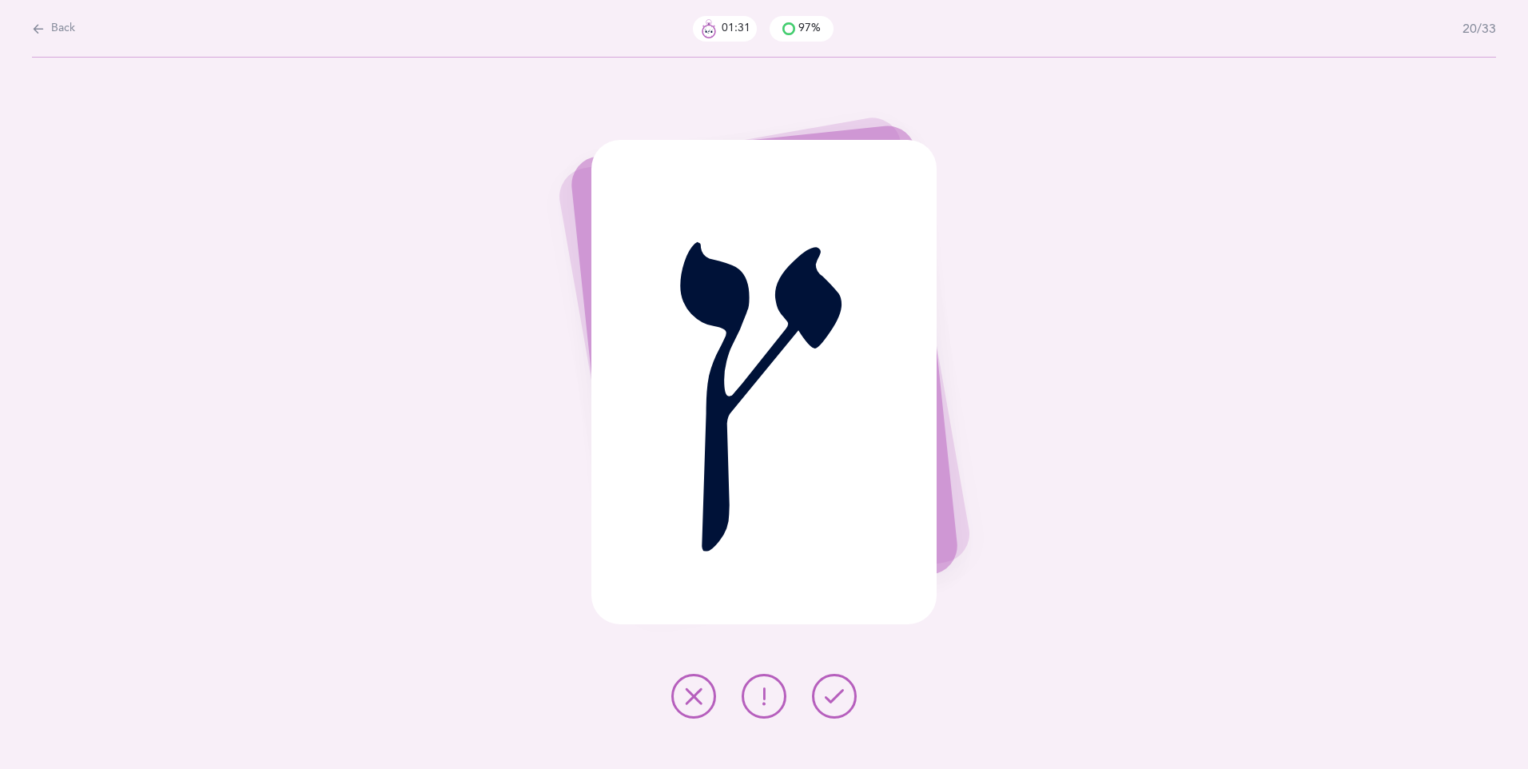
click at [839, 688] on icon at bounding box center [834, 696] width 19 height 19
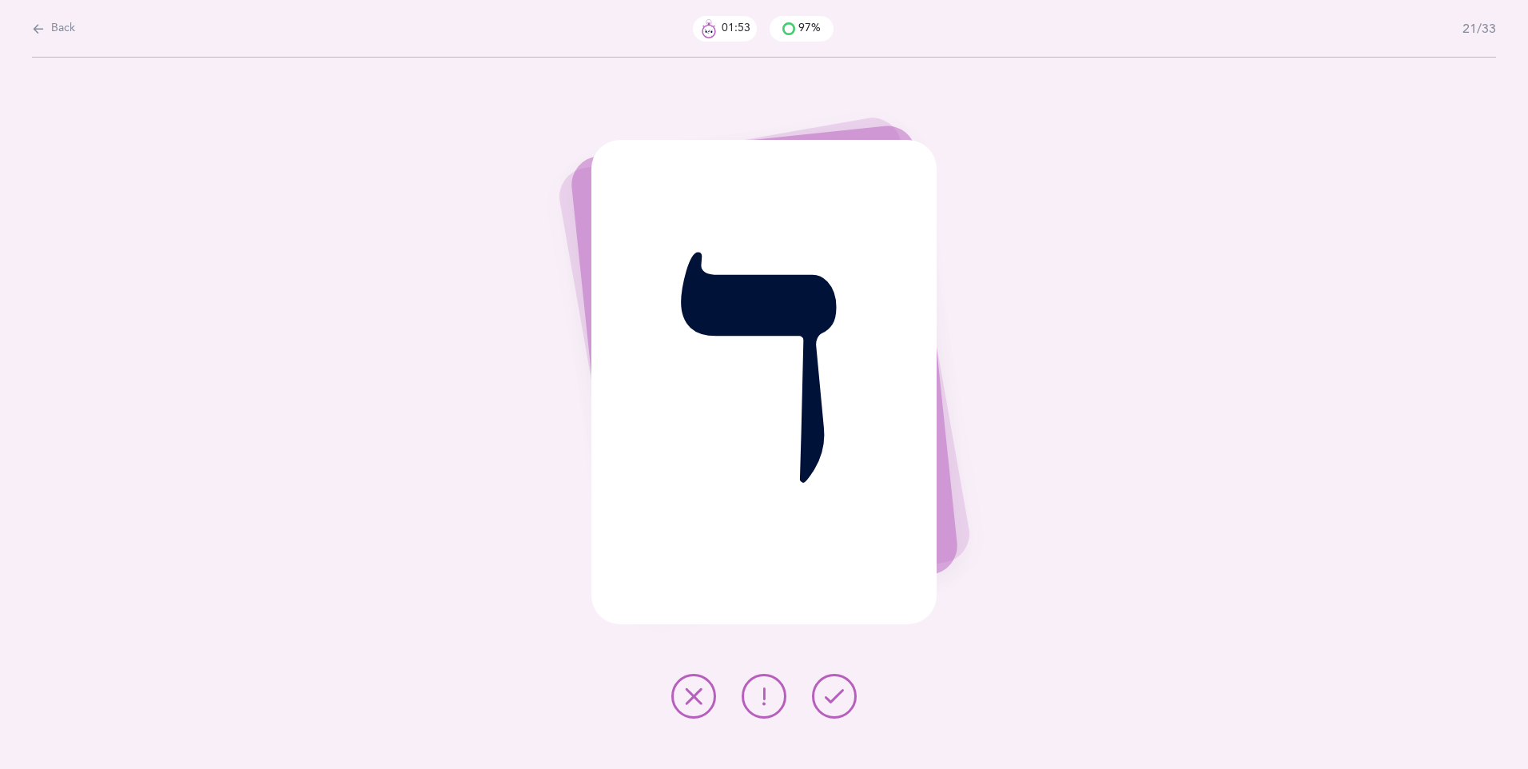
click at [840, 690] on icon at bounding box center [834, 696] width 19 height 19
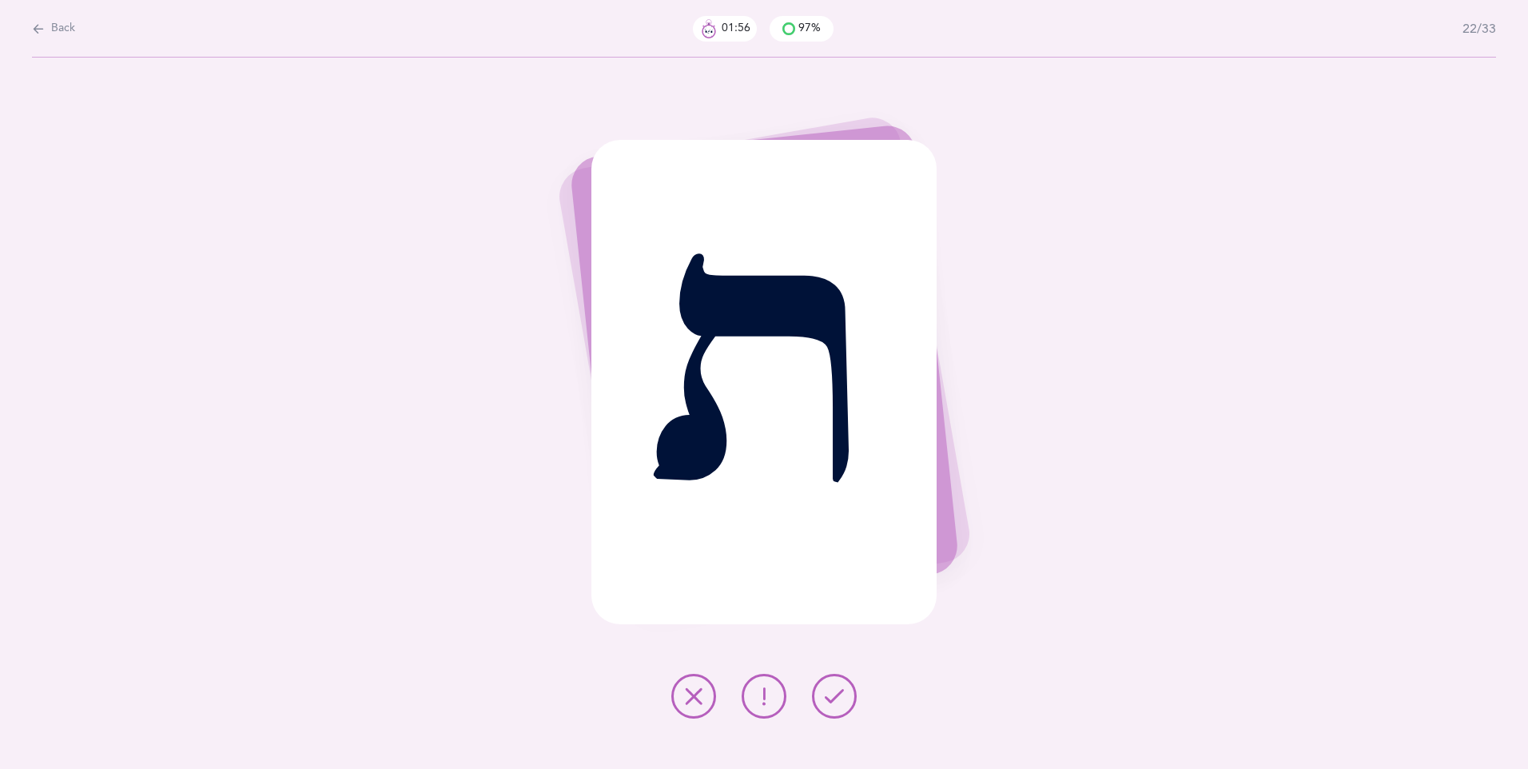
click at [834, 688] on icon at bounding box center [834, 696] width 19 height 19
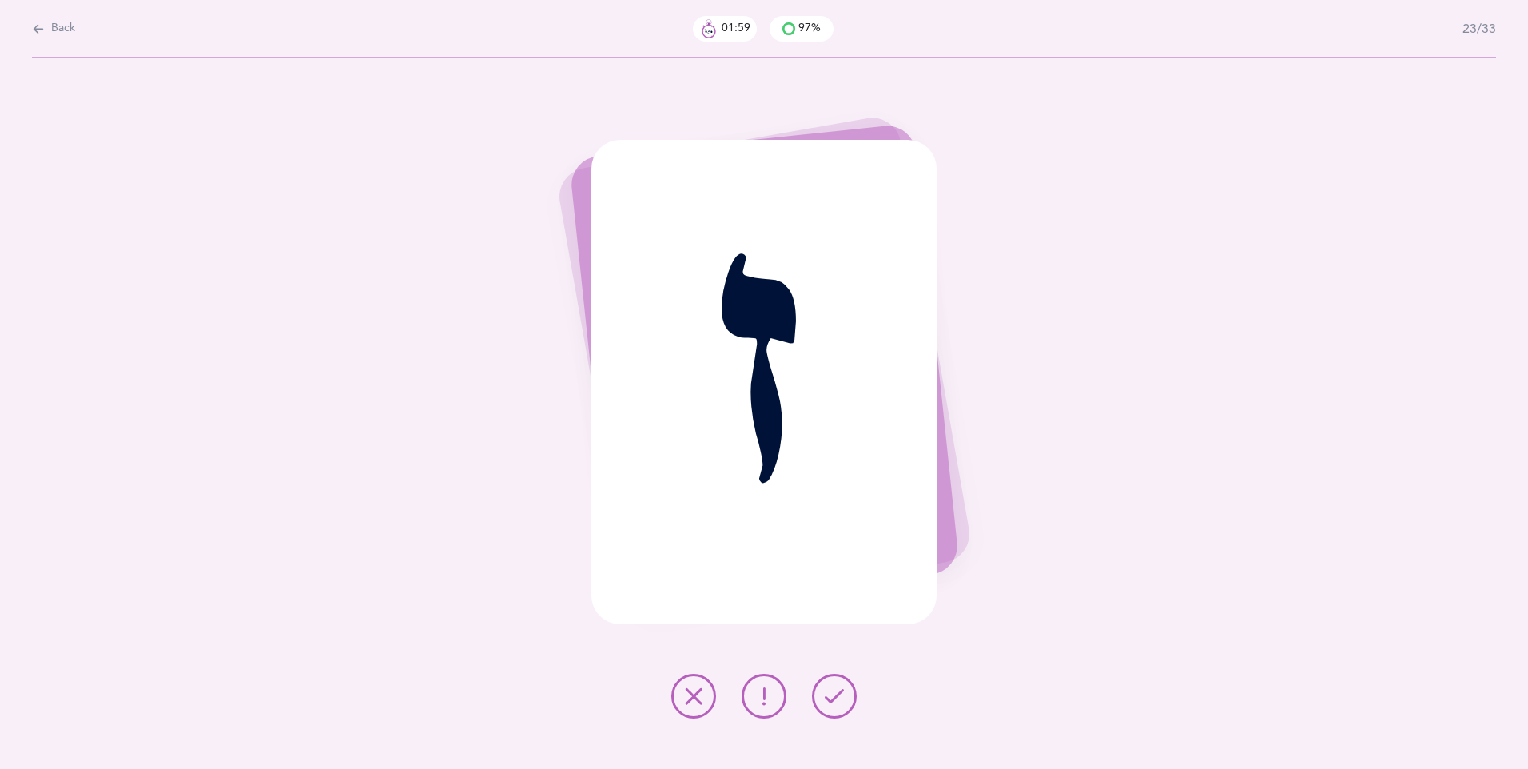
click at [833, 692] on icon at bounding box center [834, 696] width 19 height 19
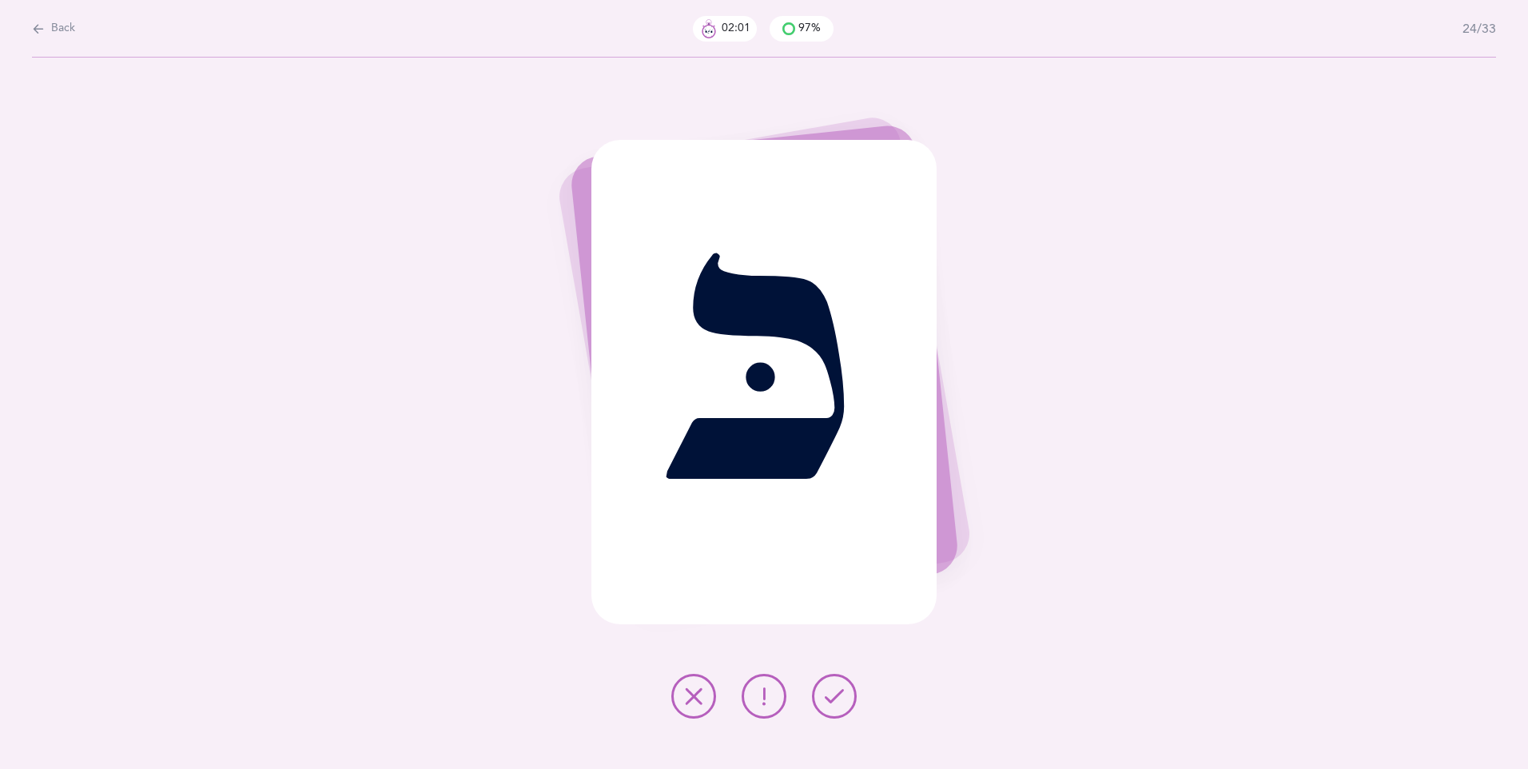
click at [843, 699] on icon at bounding box center [834, 696] width 19 height 19
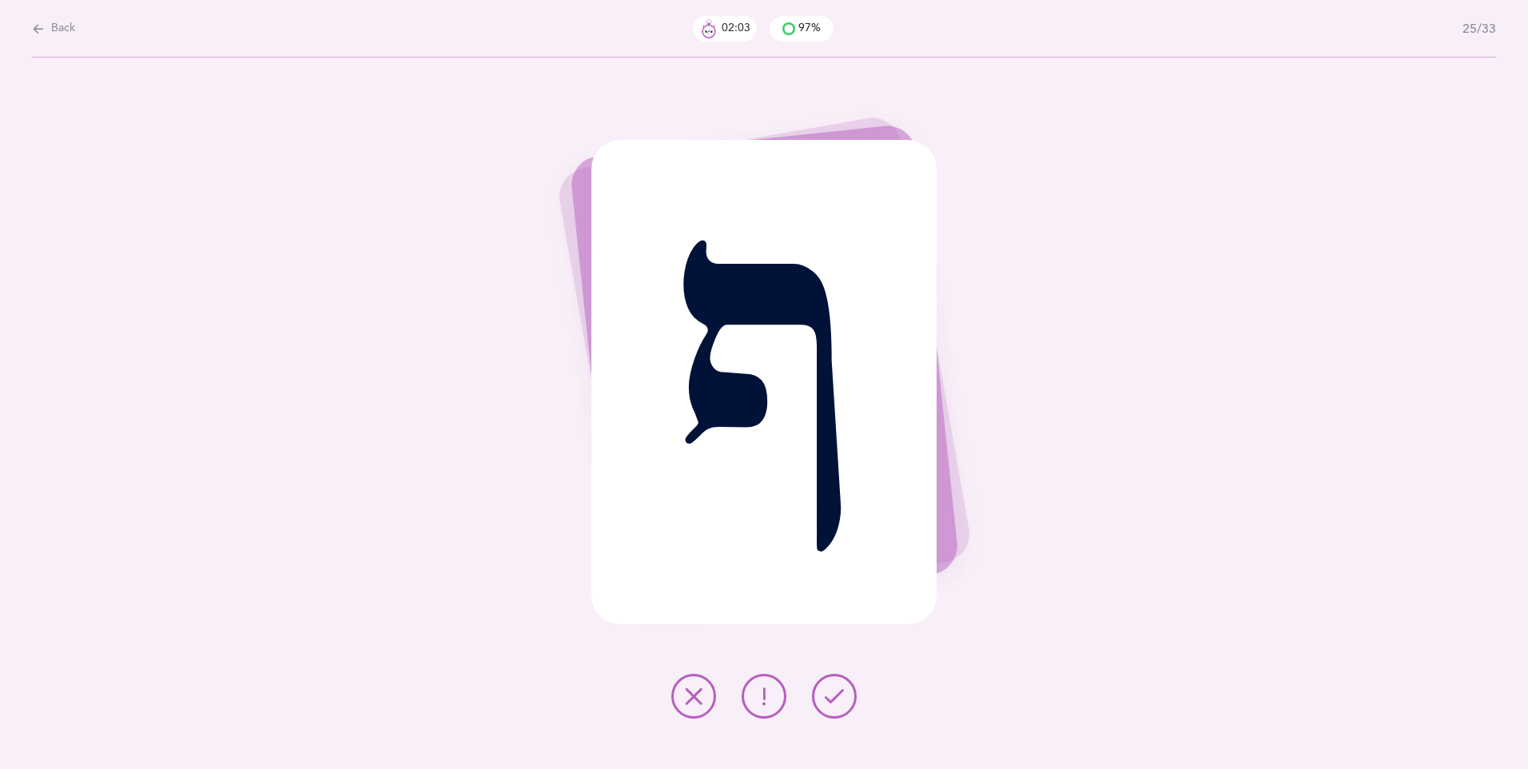
click at [842, 687] on icon at bounding box center [834, 696] width 19 height 19
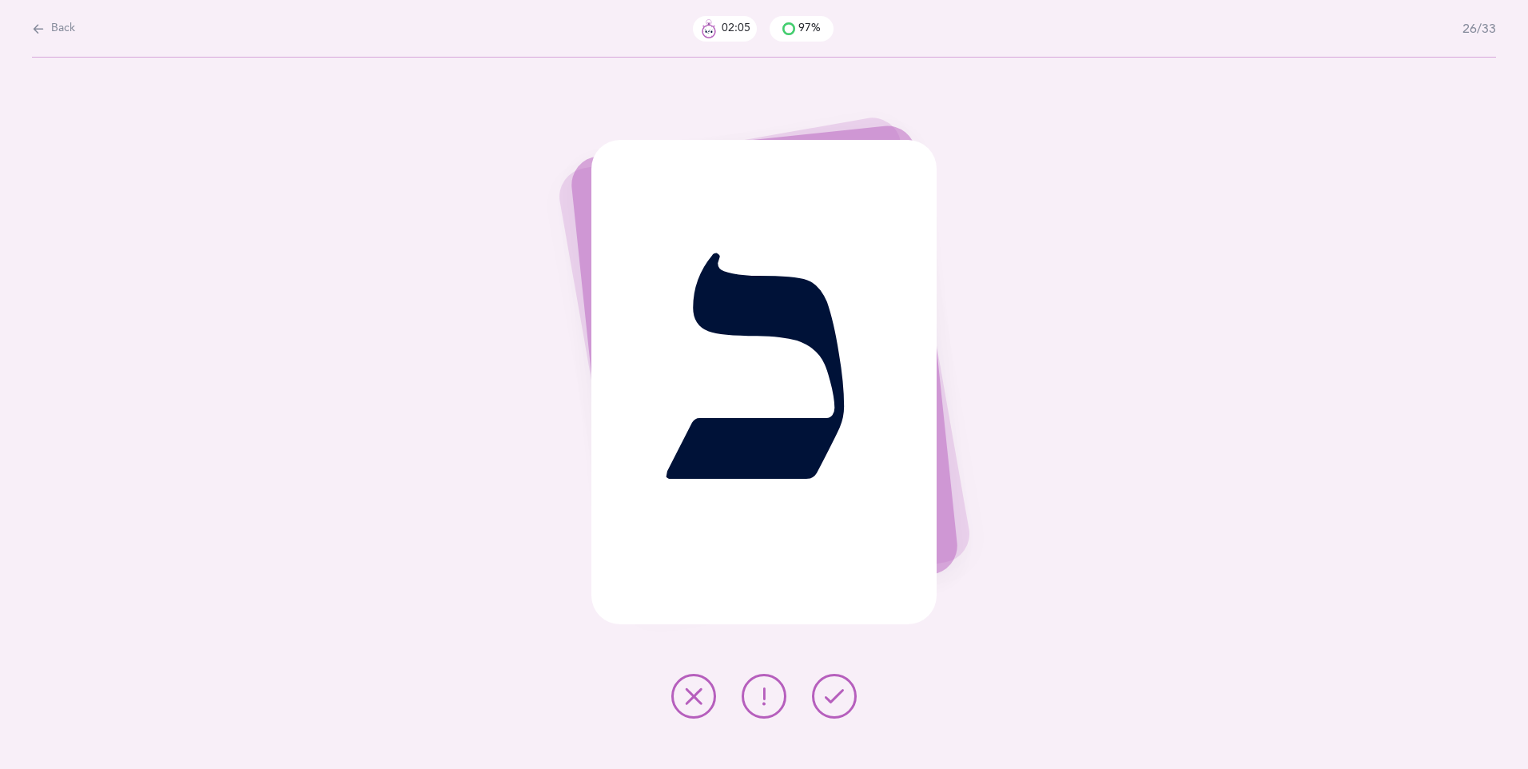
click at [835, 691] on icon at bounding box center [834, 696] width 19 height 19
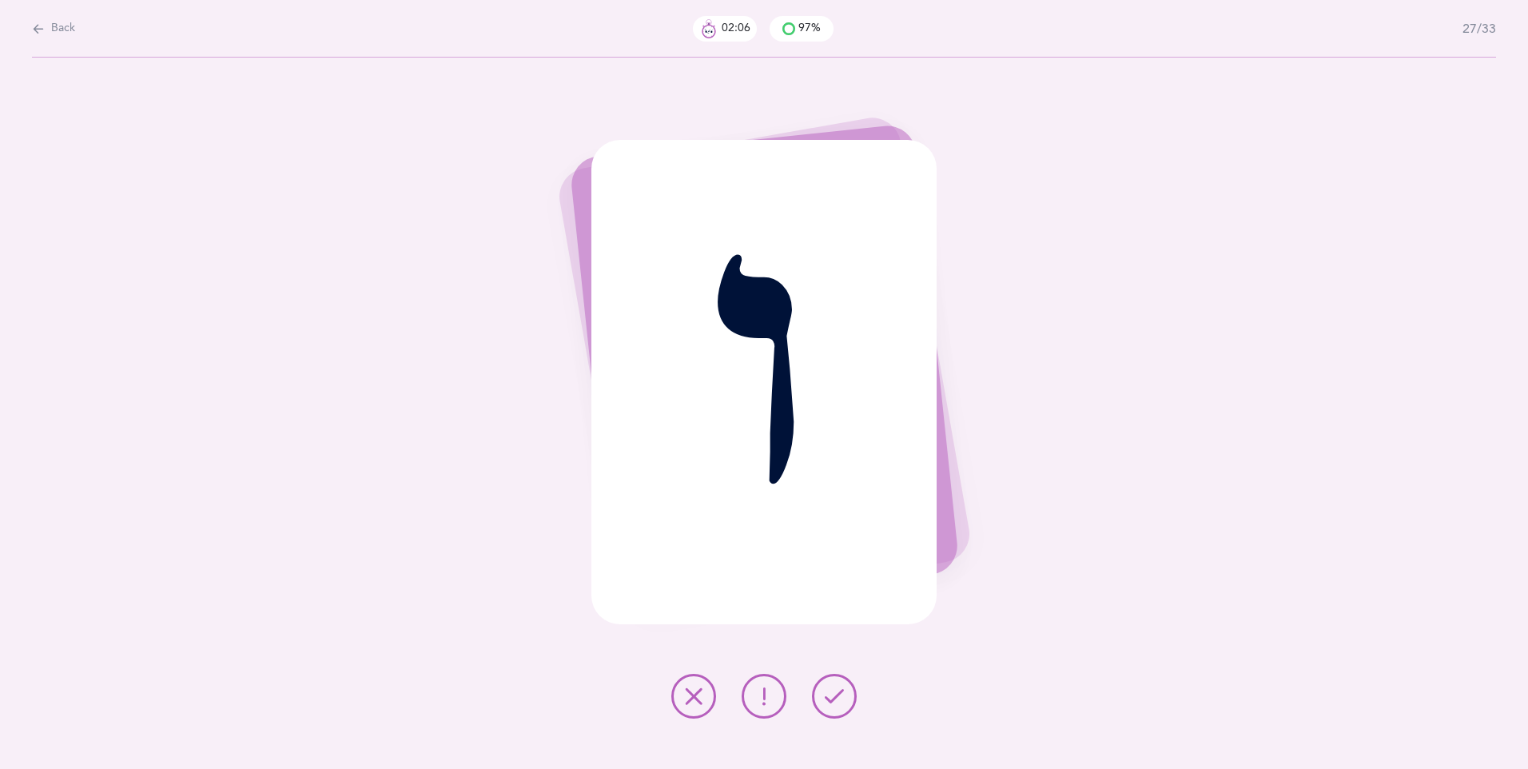
click at [839, 699] on icon at bounding box center [834, 696] width 19 height 19
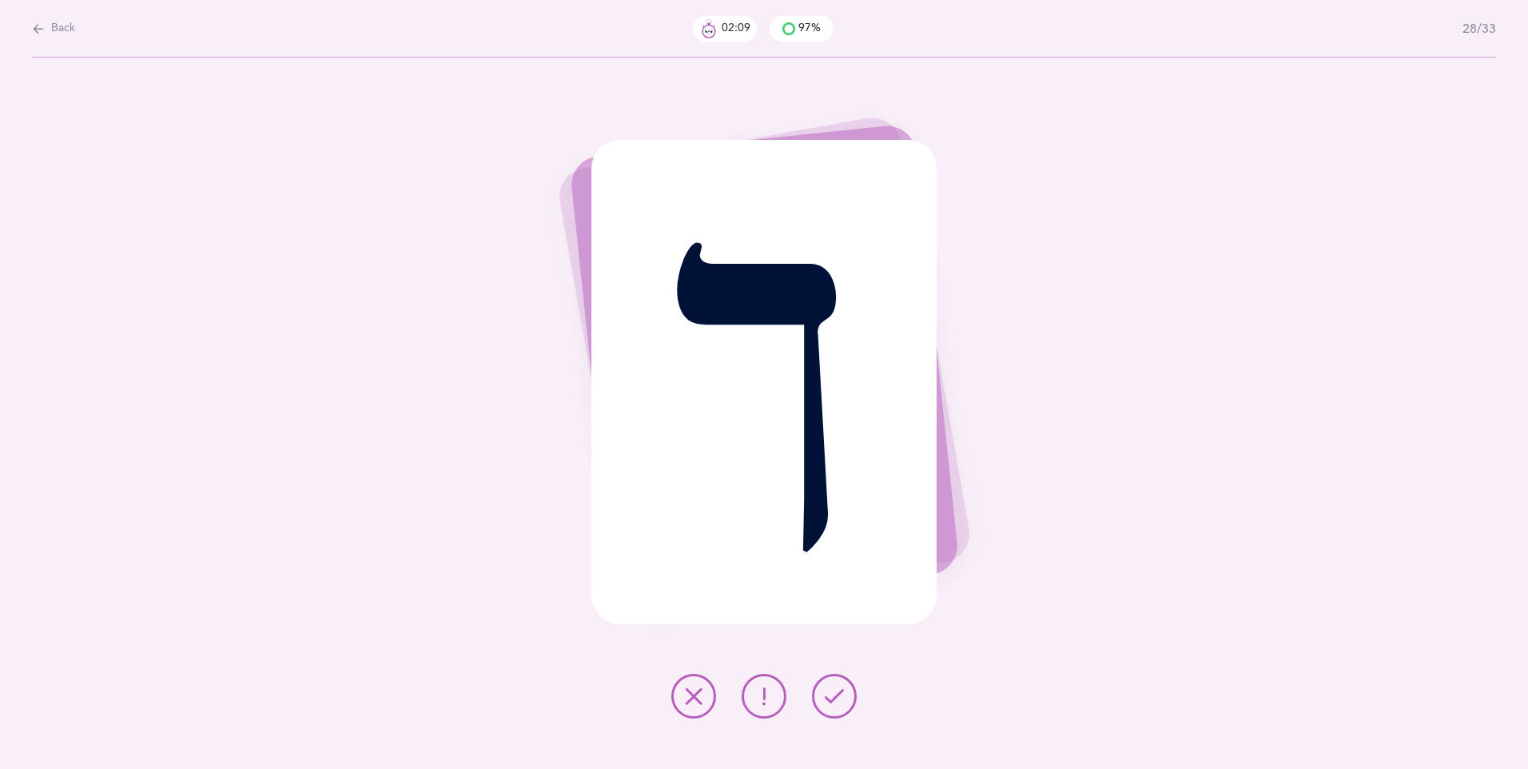
click at [838, 692] on icon at bounding box center [834, 696] width 19 height 19
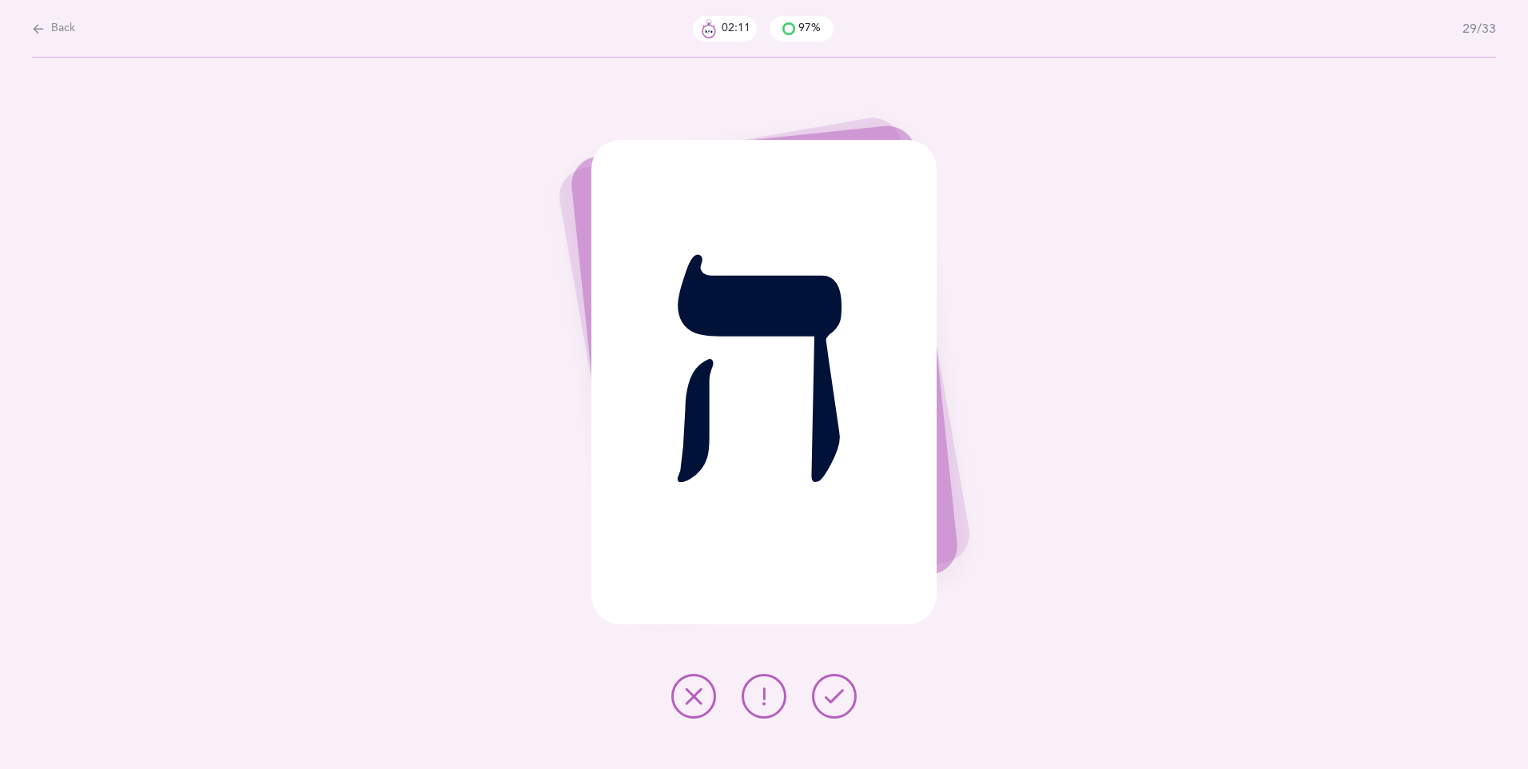
click at [839, 685] on button at bounding box center [834, 696] width 45 height 45
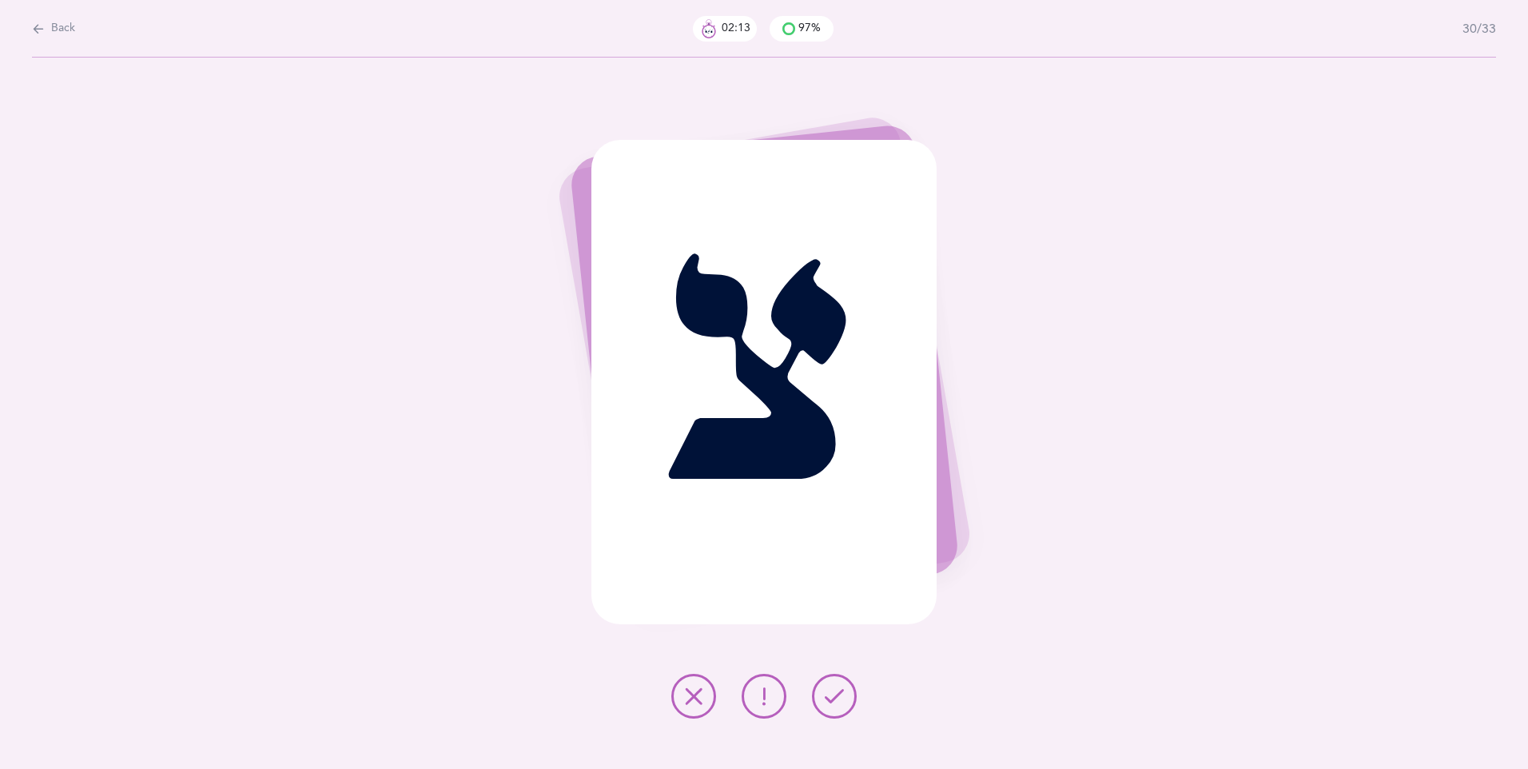
click at [839, 688] on icon at bounding box center [834, 696] width 19 height 19
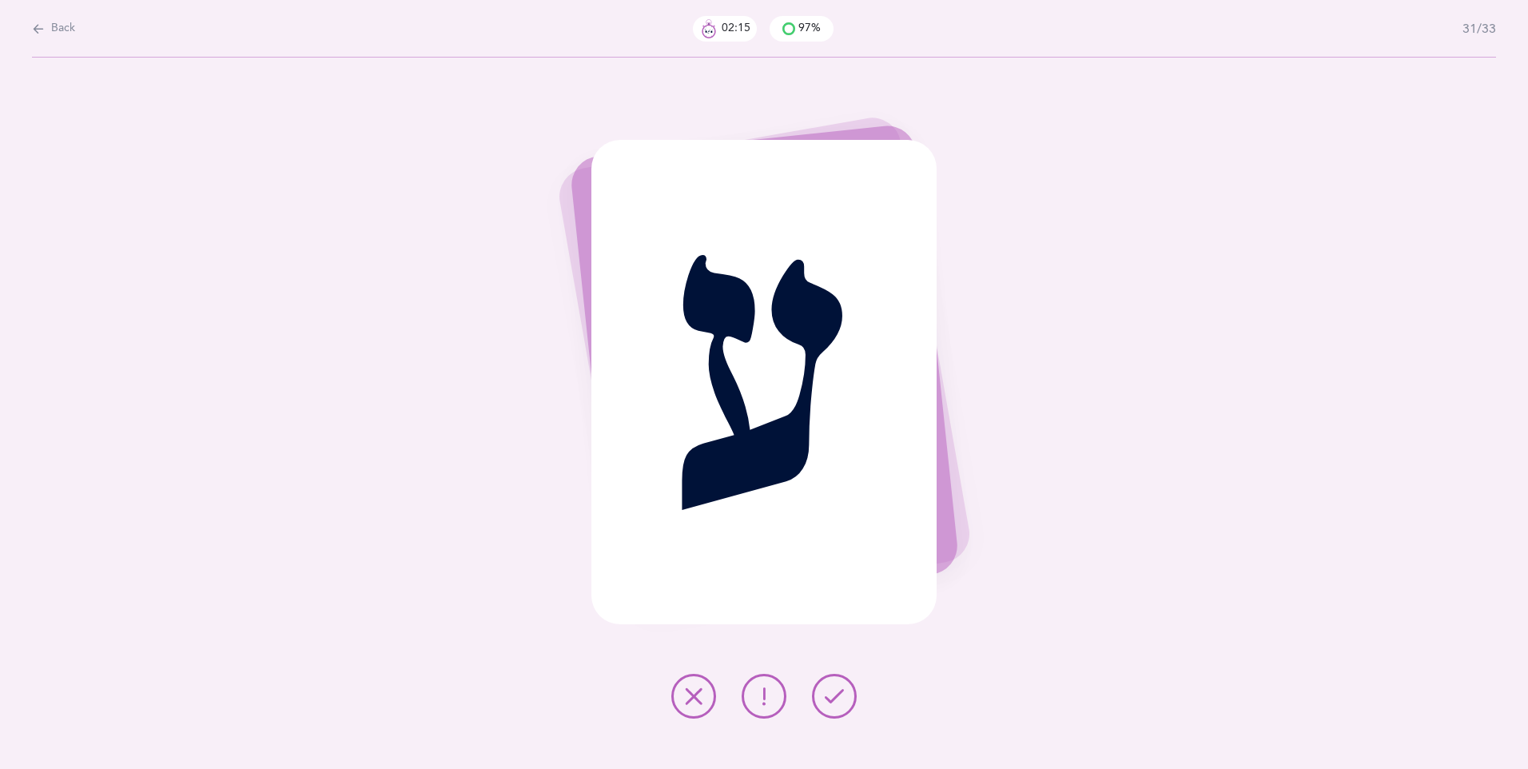
click at [839, 688] on icon at bounding box center [834, 696] width 19 height 19
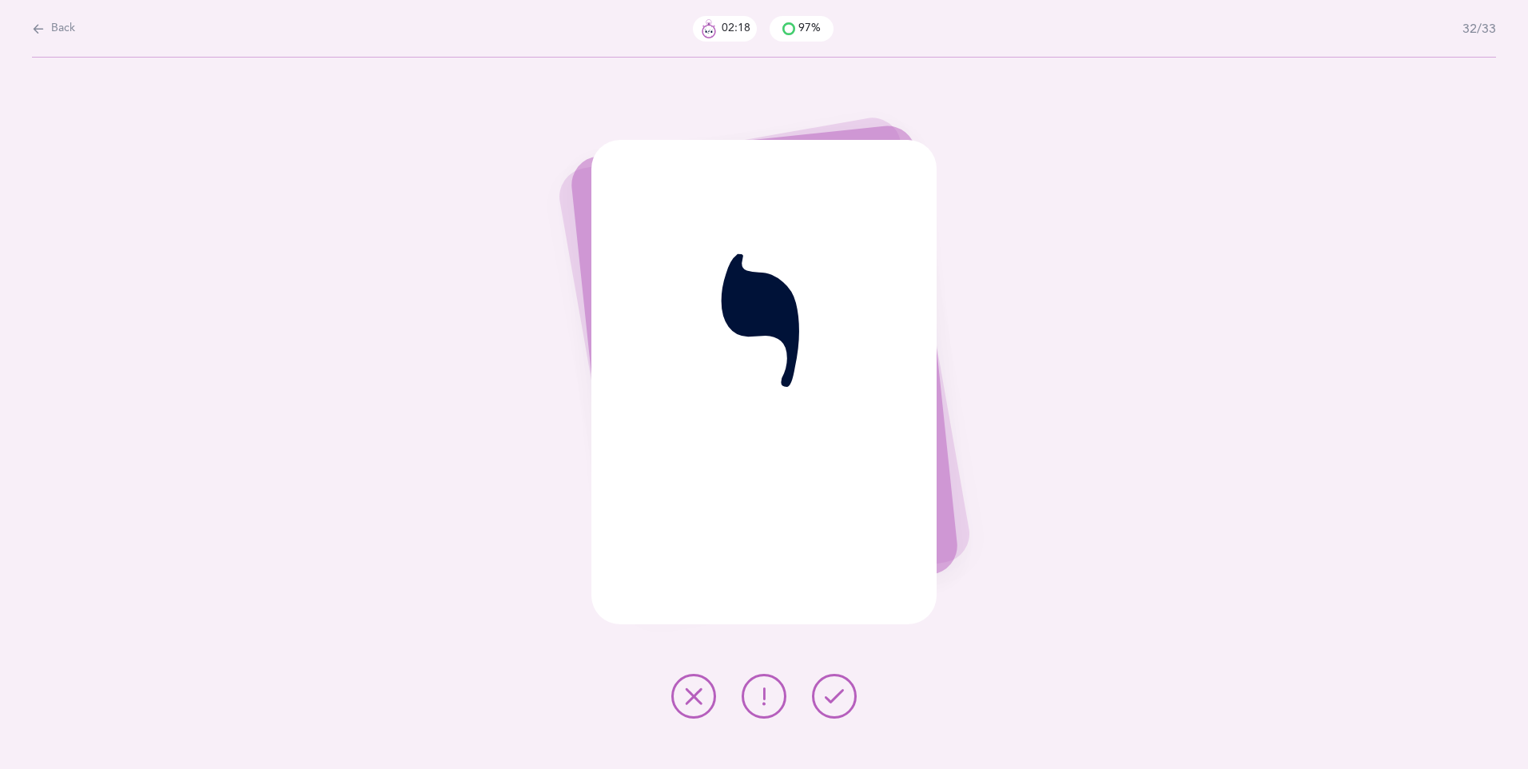
click at [829, 687] on icon at bounding box center [834, 696] width 19 height 19
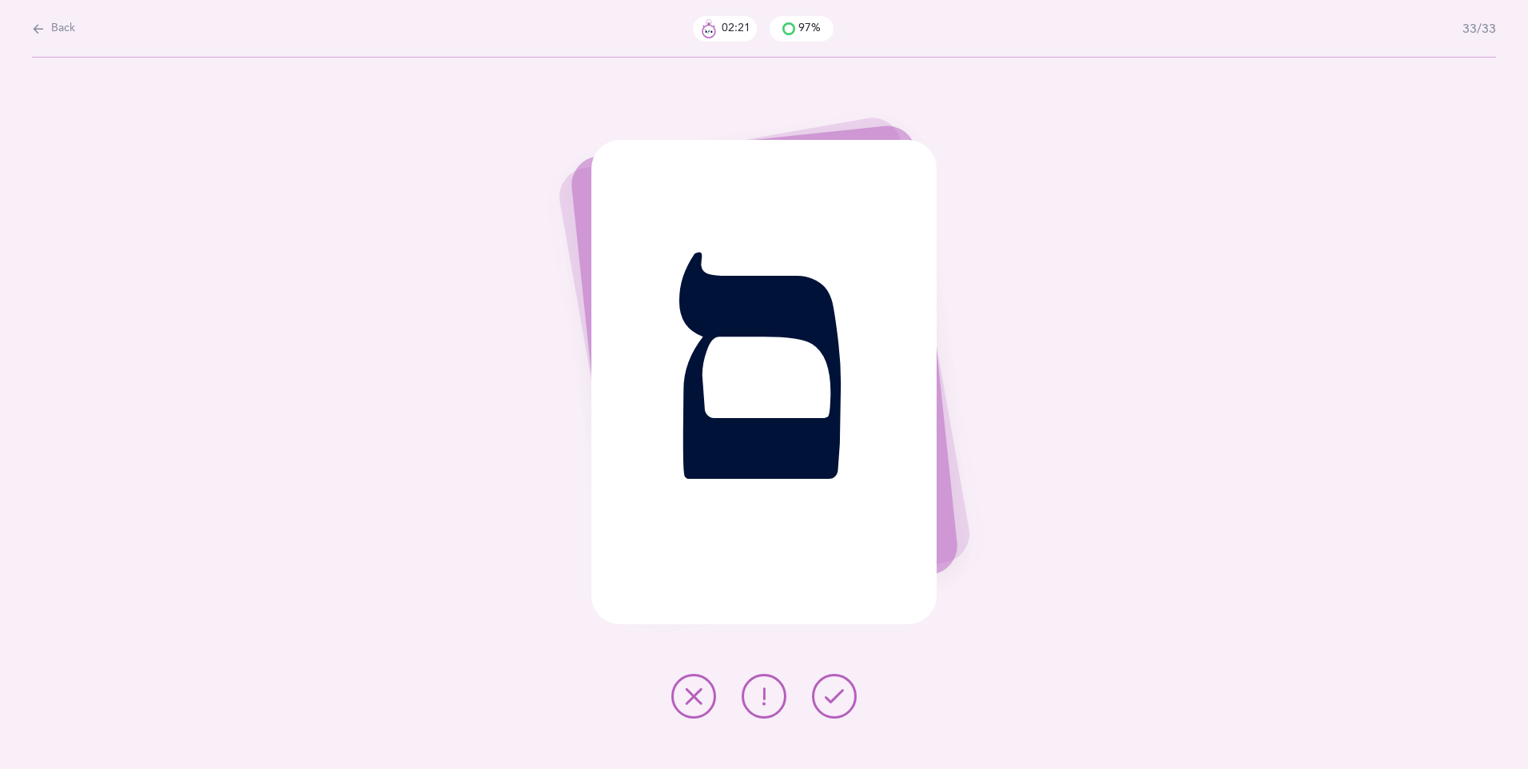
click at [833, 681] on button at bounding box center [834, 696] width 45 height 45
